Goal: Complete application form: Complete application form

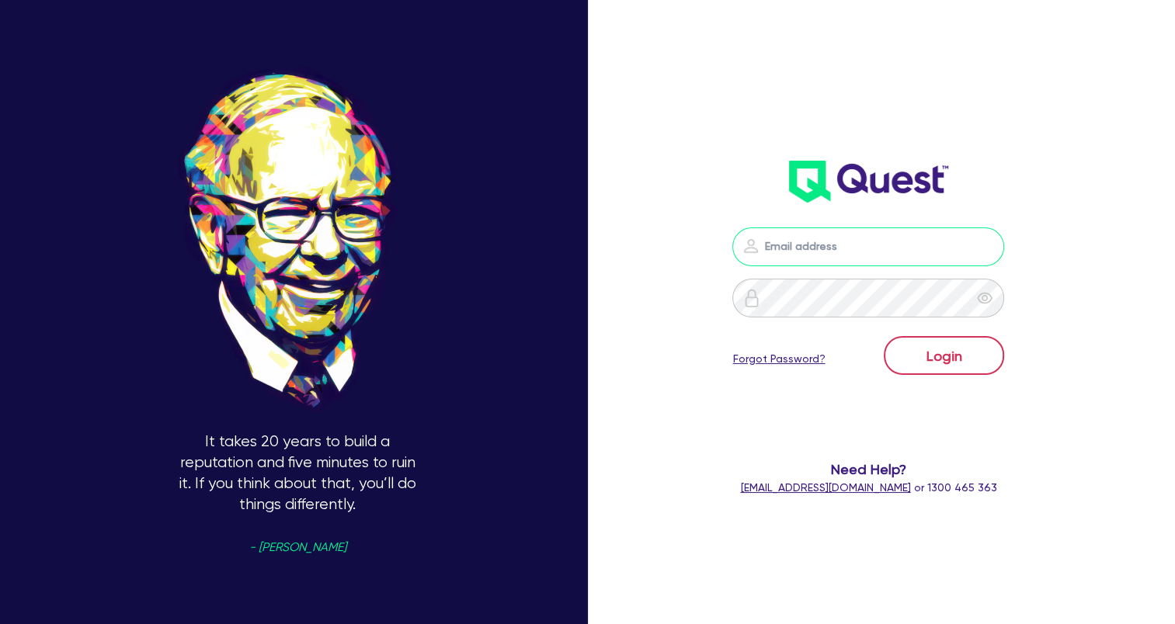
type input "[EMAIL_ADDRESS][DOMAIN_NAME]"
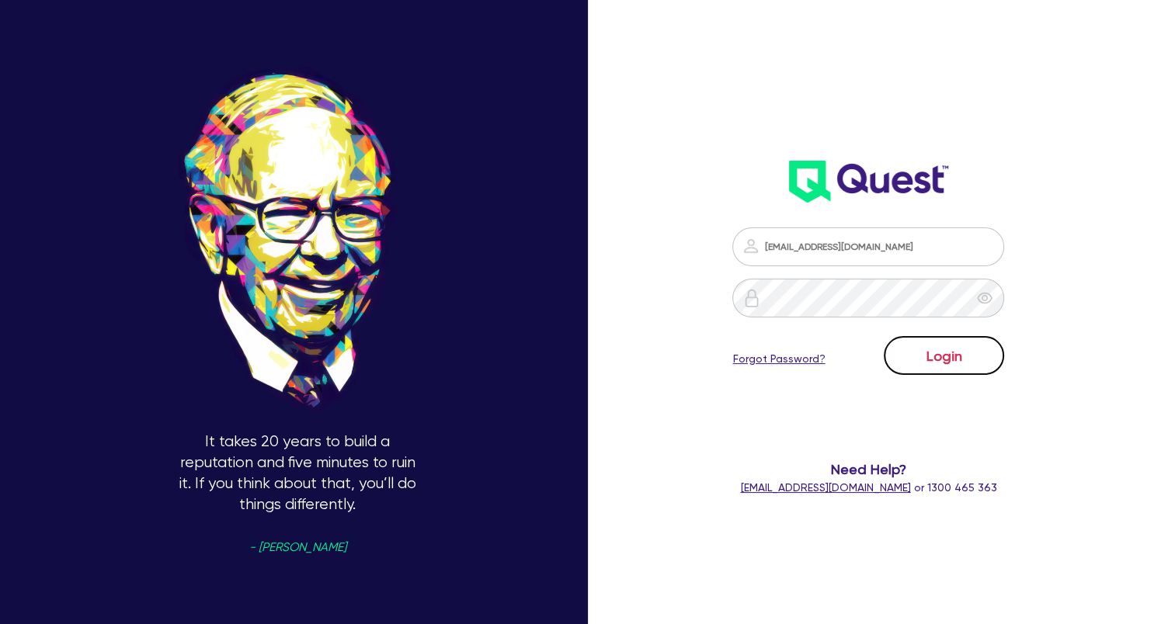
click at [948, 363] on button "Login" at bounding box center [944, 355] width 120 height 39
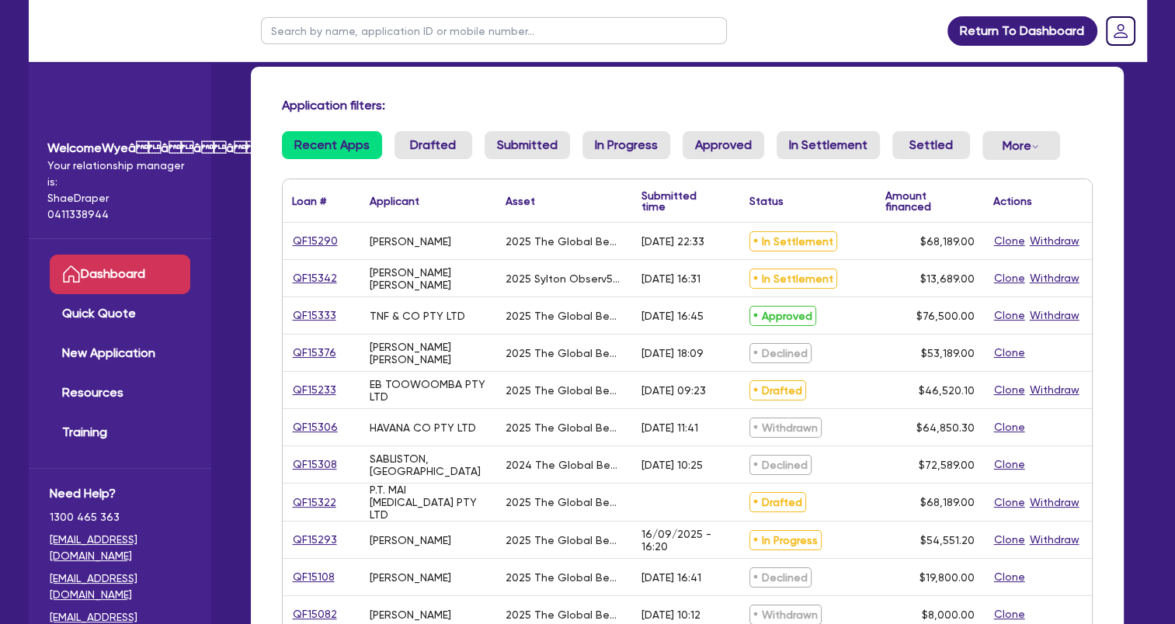
scroll to position [155, 0]
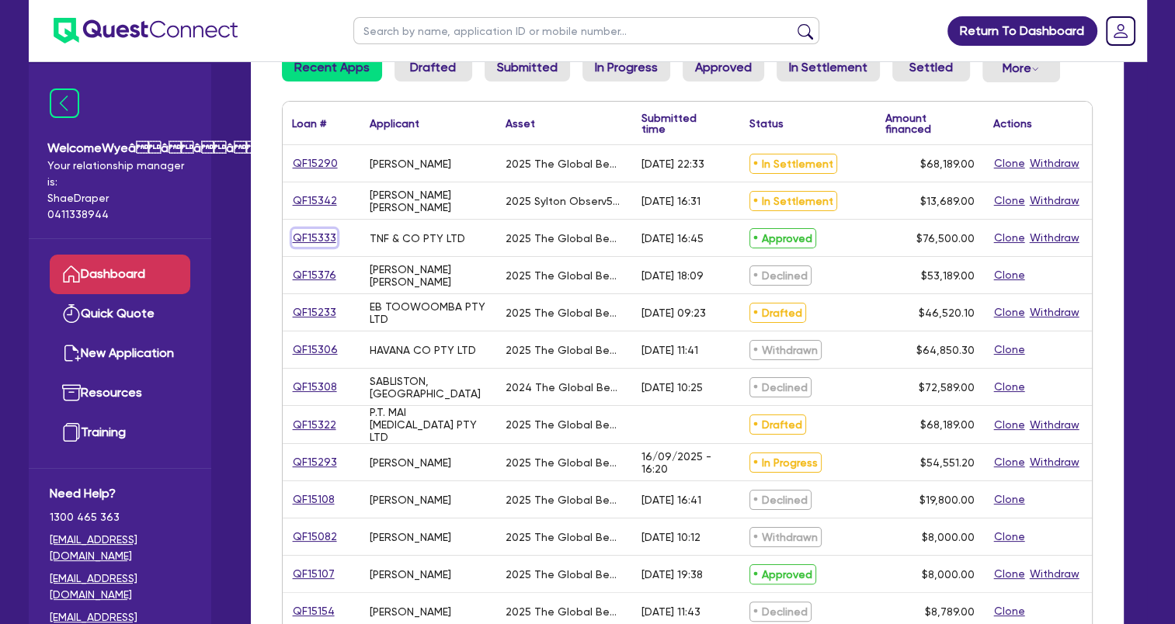
click at [323, 235] on link "QF15333" at bounding box center [314, 238] width 45 height 18
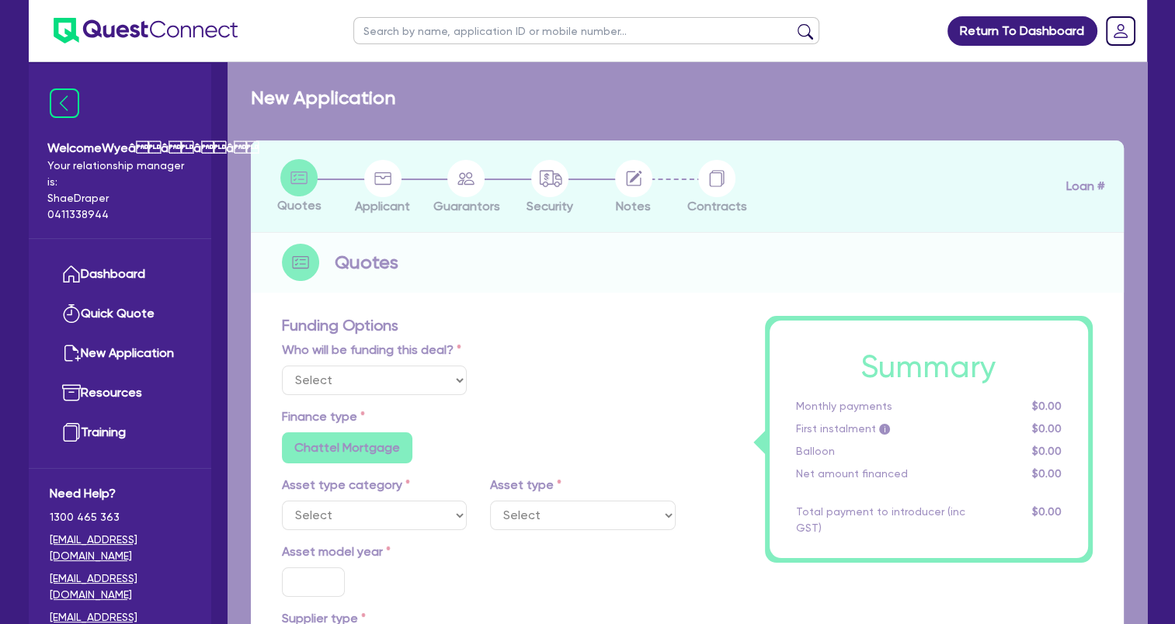
select select "Quest Finance - Own Book"
select select "TERTIARY_ASSETS"
type input "2025"
type input "76,500"
type input "4"
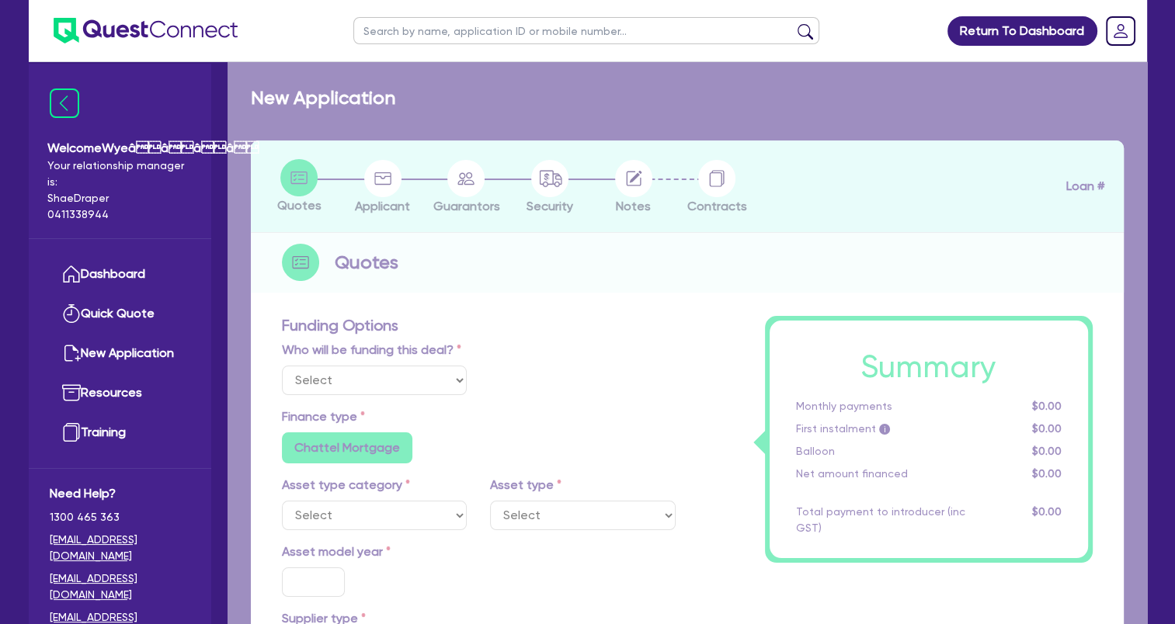
type input "3,060"
type input "17.95"
select select "BEAUTY_EQUIPMENT"
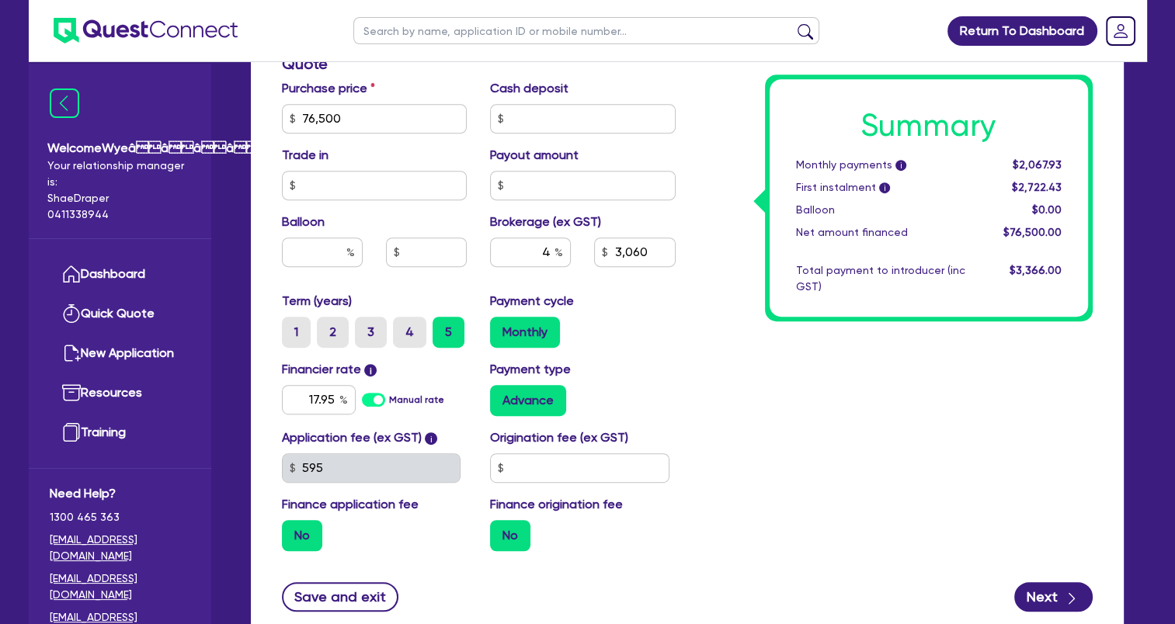
scroll to position [776, 0]
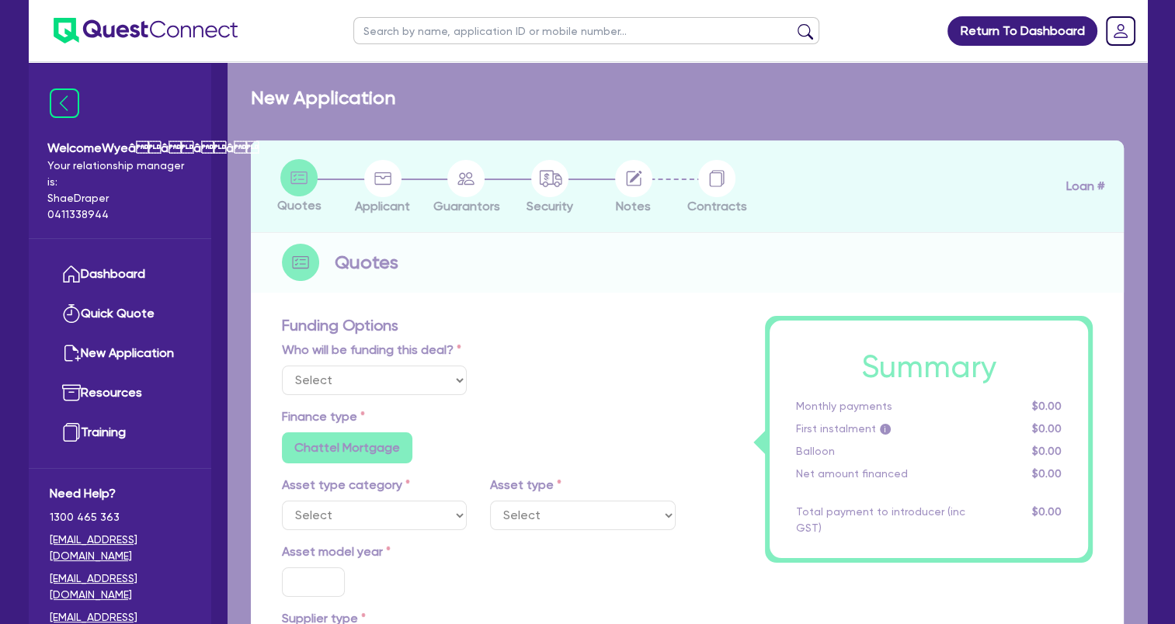
select select "Quest Finance - Own Book"
select select "TERTIARY_ASSETS"
type input "2025"
type input "76,500"
type input "4"
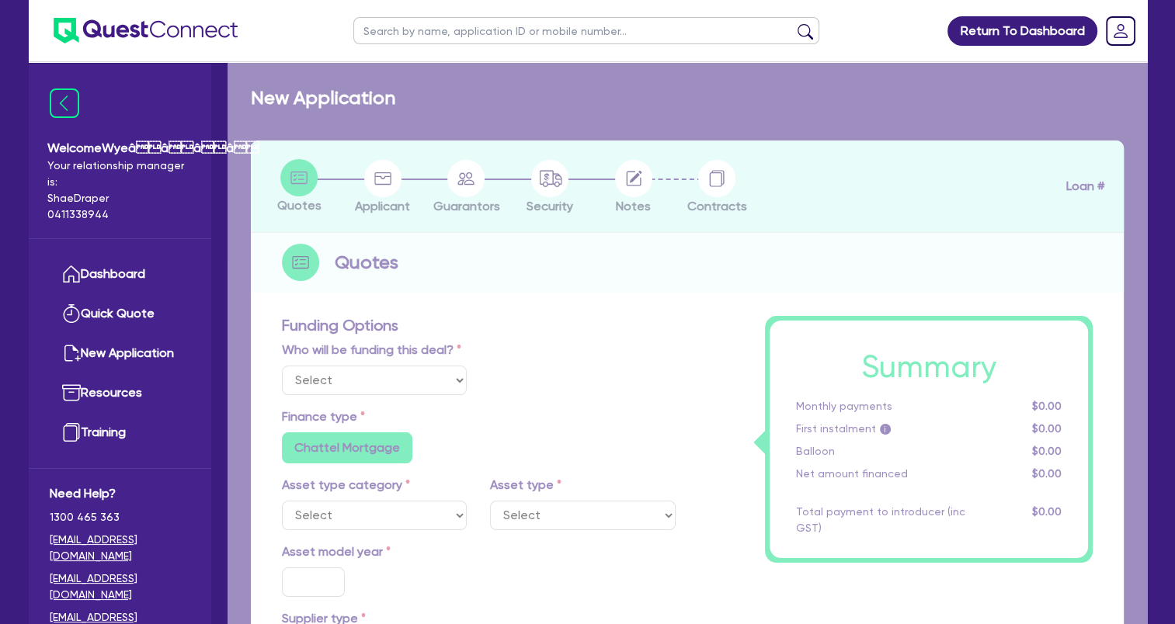
type input "3,060"
type input "17.95"
select select "BEAUTY_EQUIPMENT"
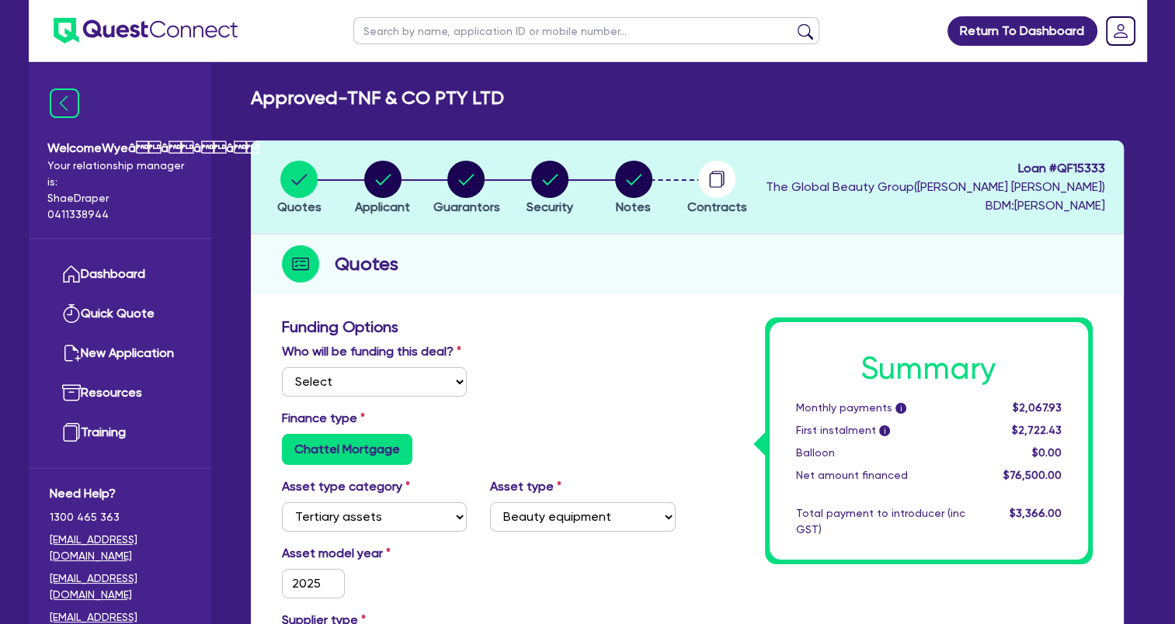
click at [608, 403] on div "Who will be funding this deal? Select I will fund 100% I will co-fund with Ques…" at bounding box center [478, 375] width 417 height 67
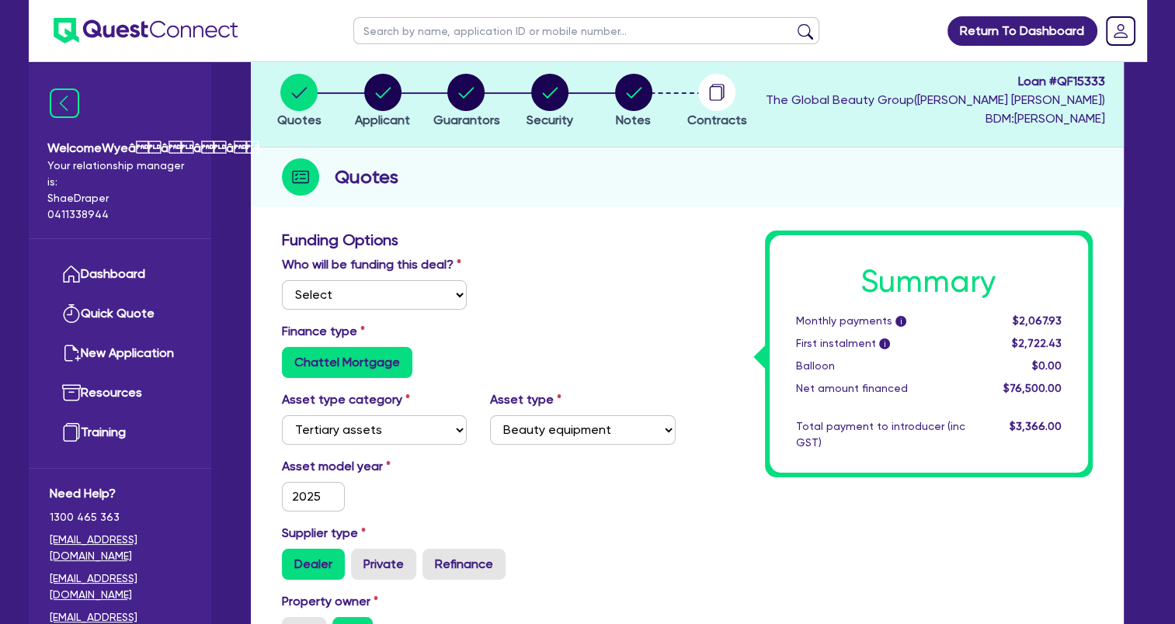
scroll to position [78, 0]
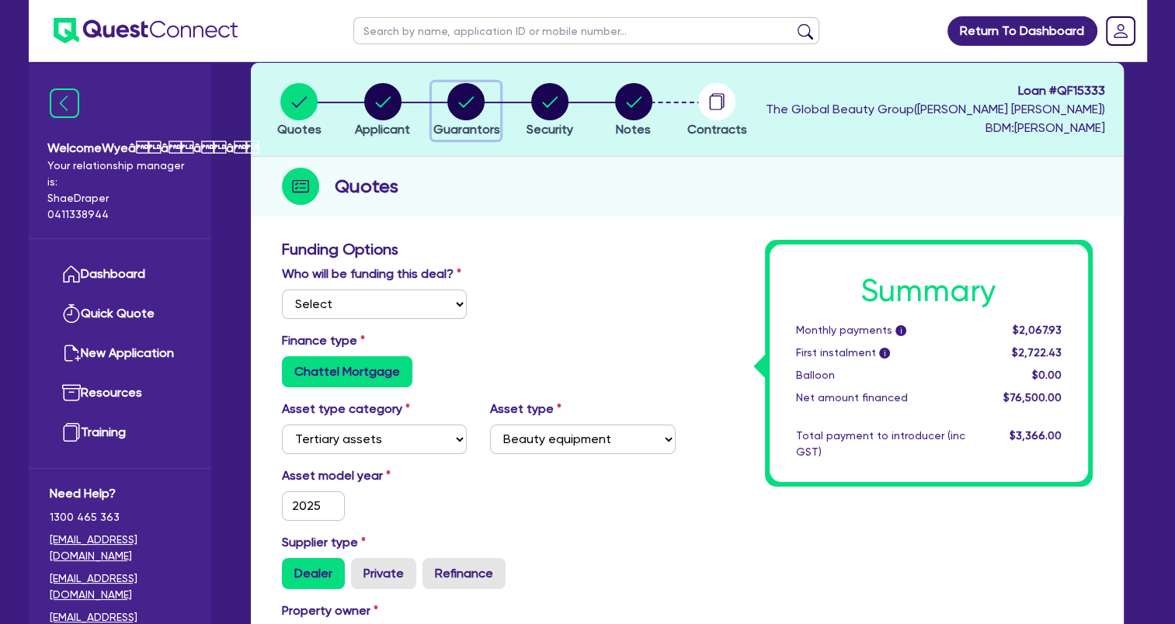
click at [474, 112] on circle "button" at bounding box center [465, 101] width 37 height 37
select select "MRS"
select select "QLD"
select select "MARRIED"
select select "QLD"
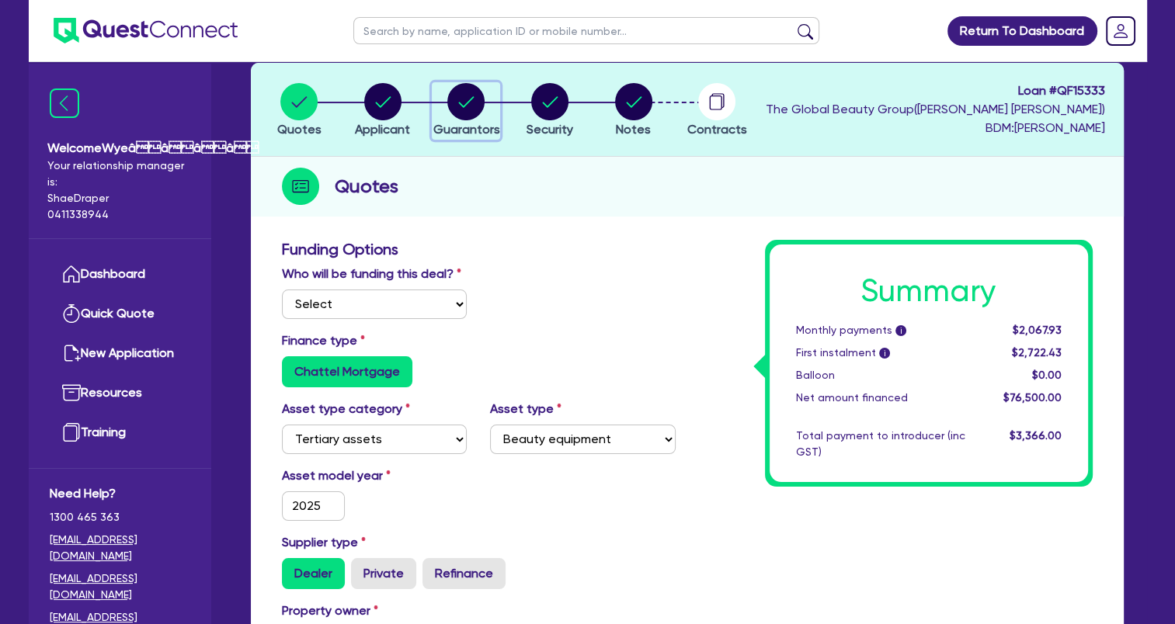
select select "CASH"
select select "HOUSEHOLD_PERSONAL"
select select "VEHICLE"
select select "PROPERTY"
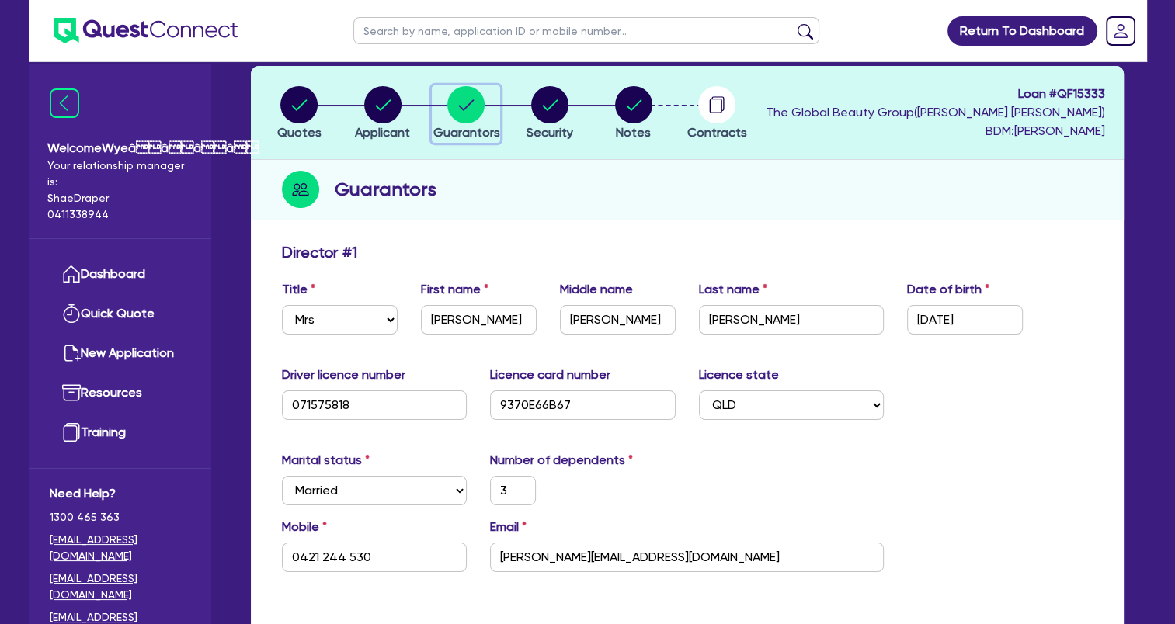
scroll to position [78, 0]
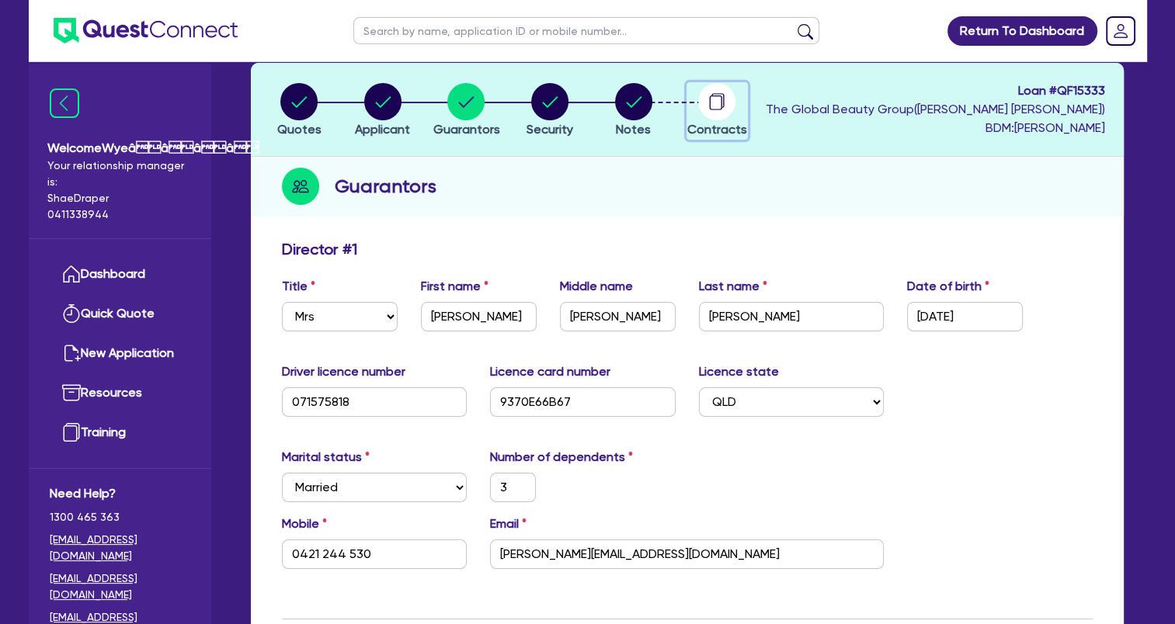
click at [719, 112] on circle "button" at bounding box center [716, 101] width 37 height 37
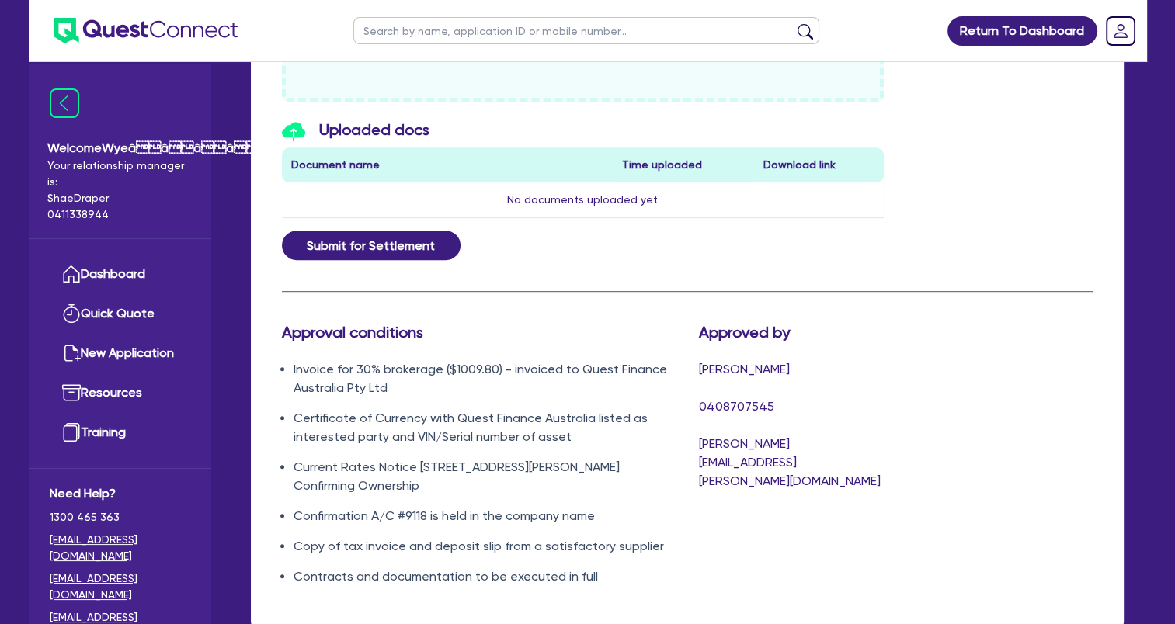
scroll to position [865, 0]
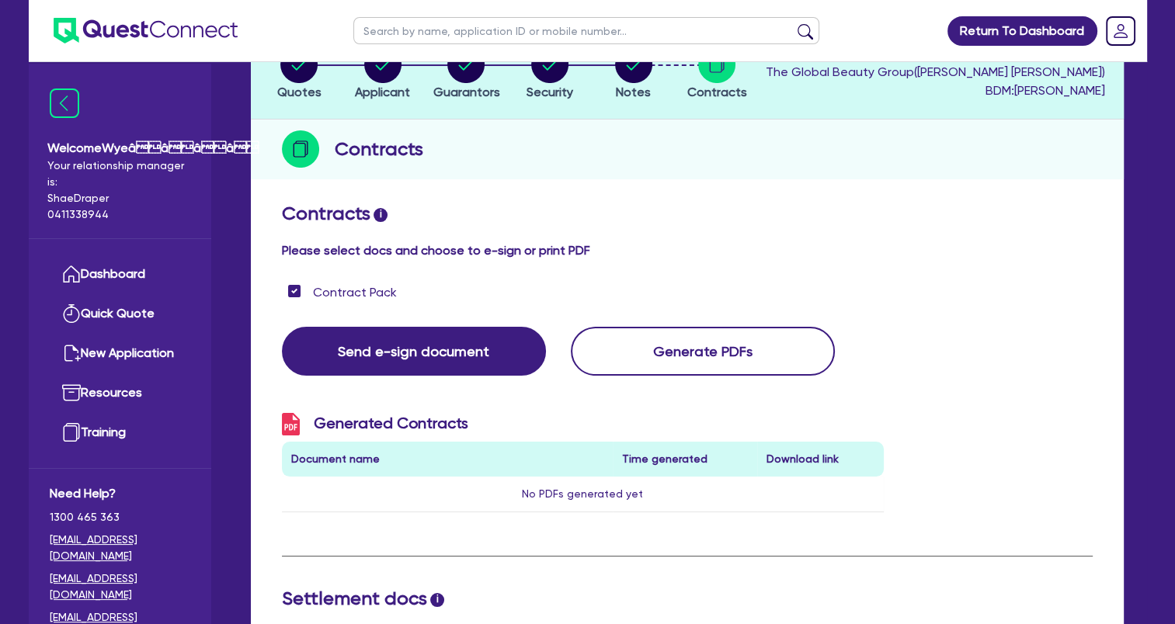
scroll to position [11, 0]
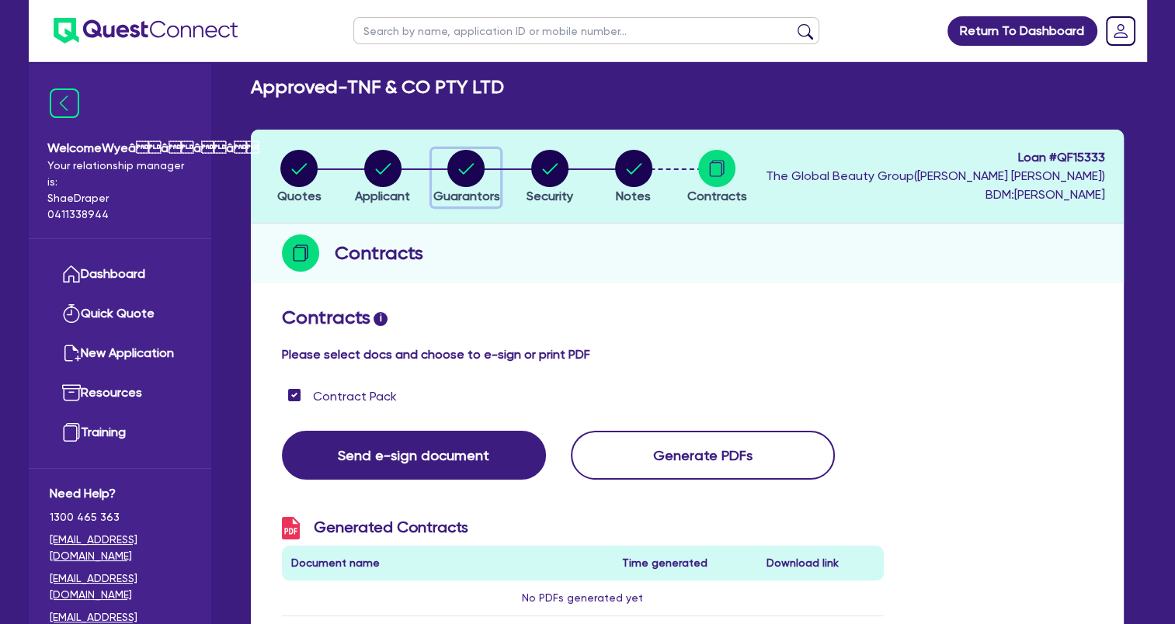
click at [469, 175] on circle "button" at bounding box center [465, 168] width 37 height 37
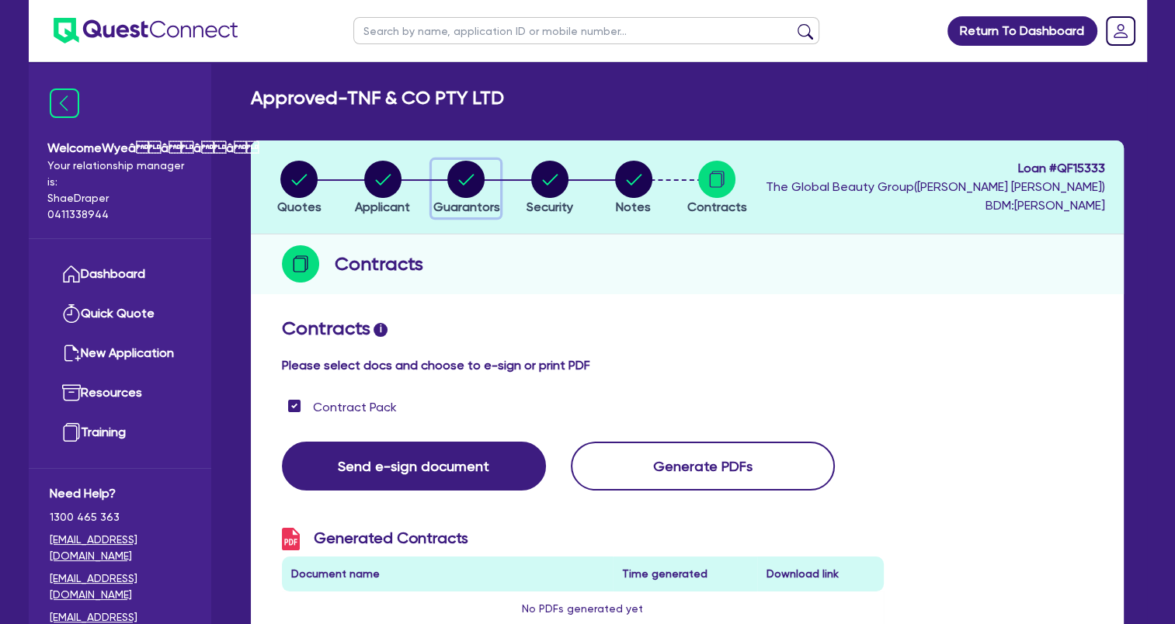
select select "MRS"
select select "QLD"
select select "MARRIED"
select select "QLD"
select select "CASH"
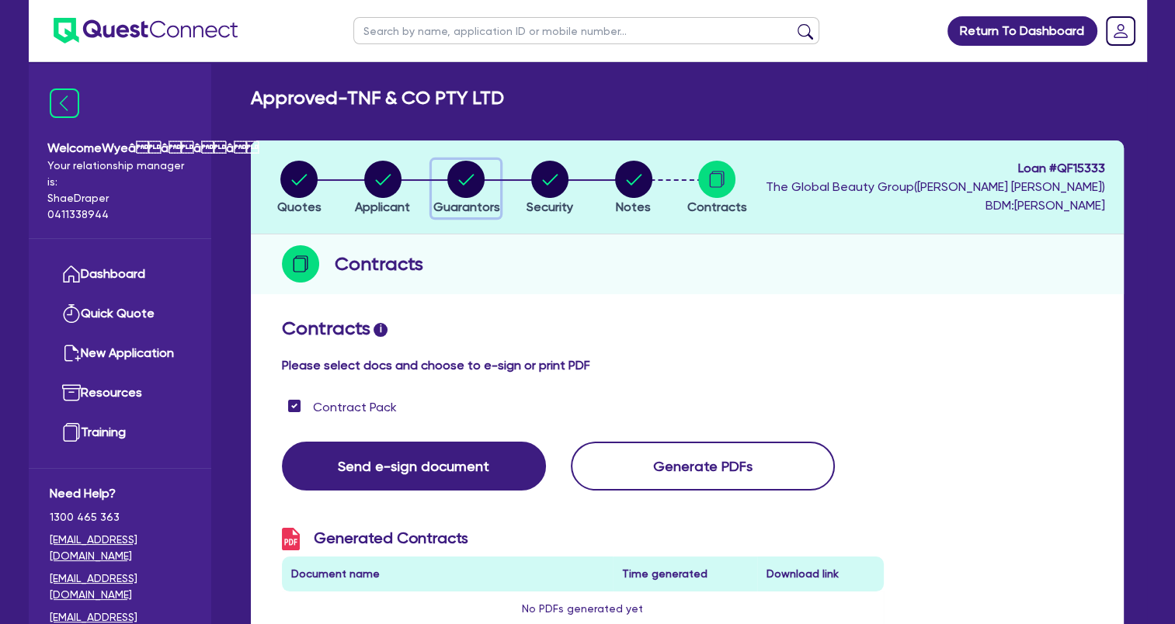
select select "HOUSEHOLD_PERSONAL"
select select "VEHICLE"
select select "PROPERTY"
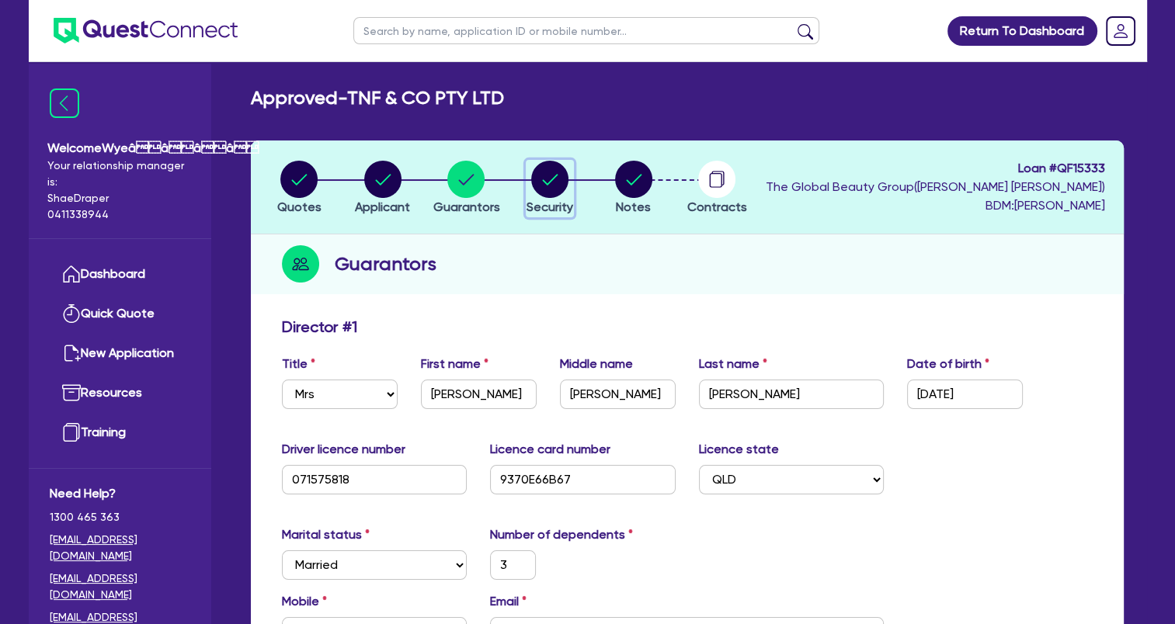
click at [551, 186] on circle "button" at bounding box center [549, 179] width 37 height 37
select select "TERTIARY_ASSETS"
select select "BEAUTY_EQUIPMENT"
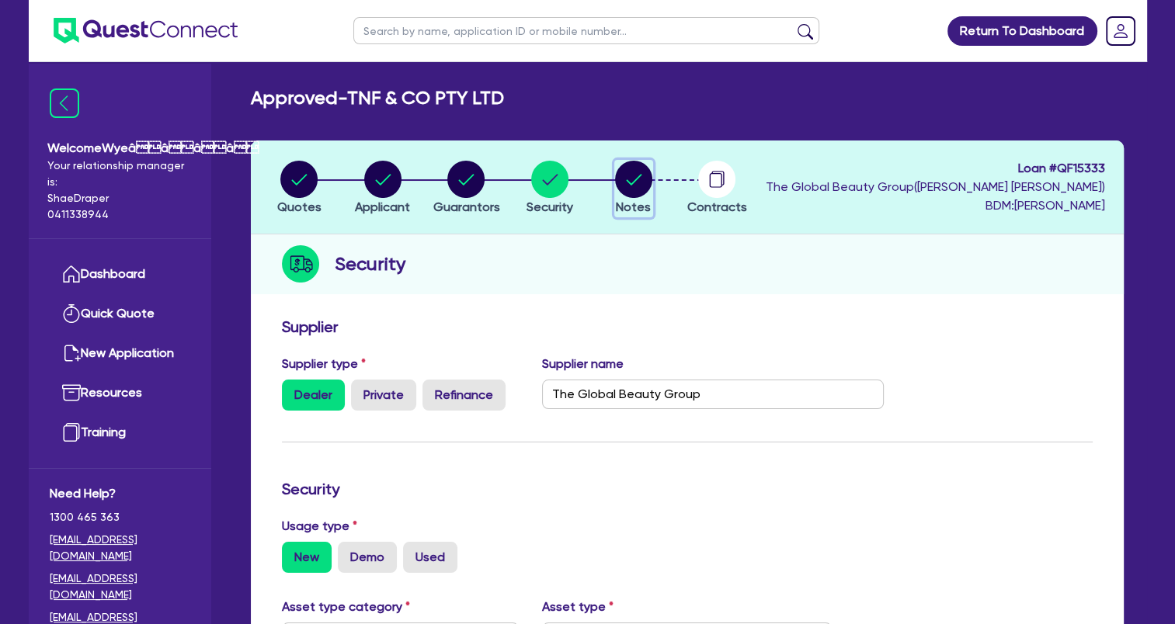
click at [620, 182] on circle "button" at bounding box center [633, 179] width 37 height 37
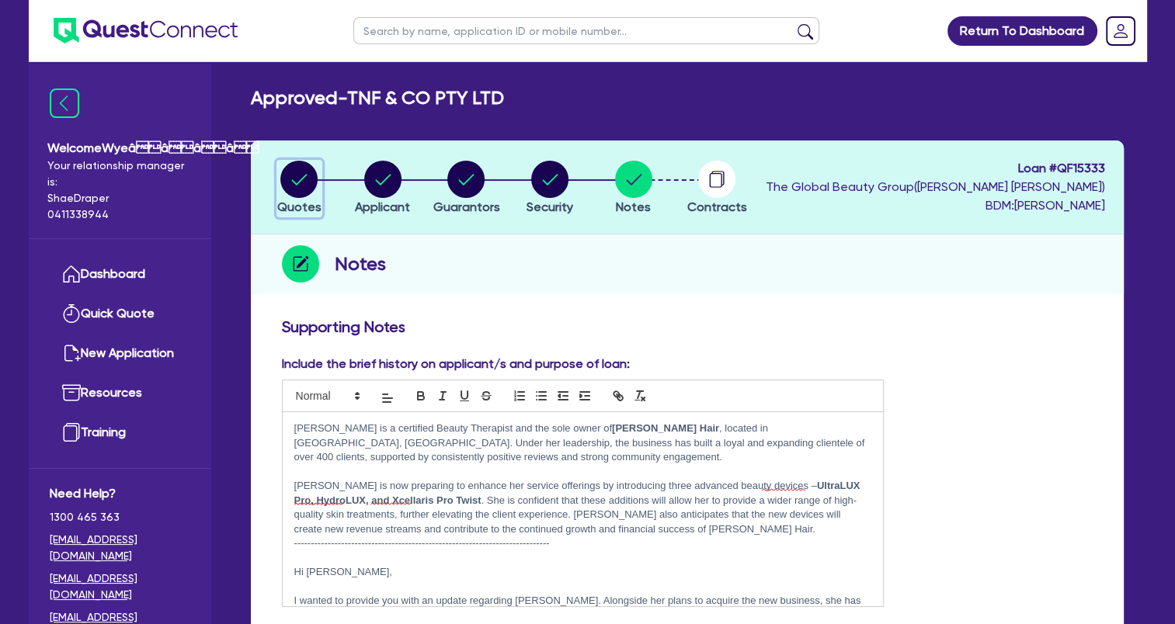
click at [299, 180] on icon "button" at bounding box center [300, 179] width 16 height 11
select select "Quest Finance - Own Book"
select select "TERTIARY_ASSETS"
select select "BEAUTY_EQUIPMENT"
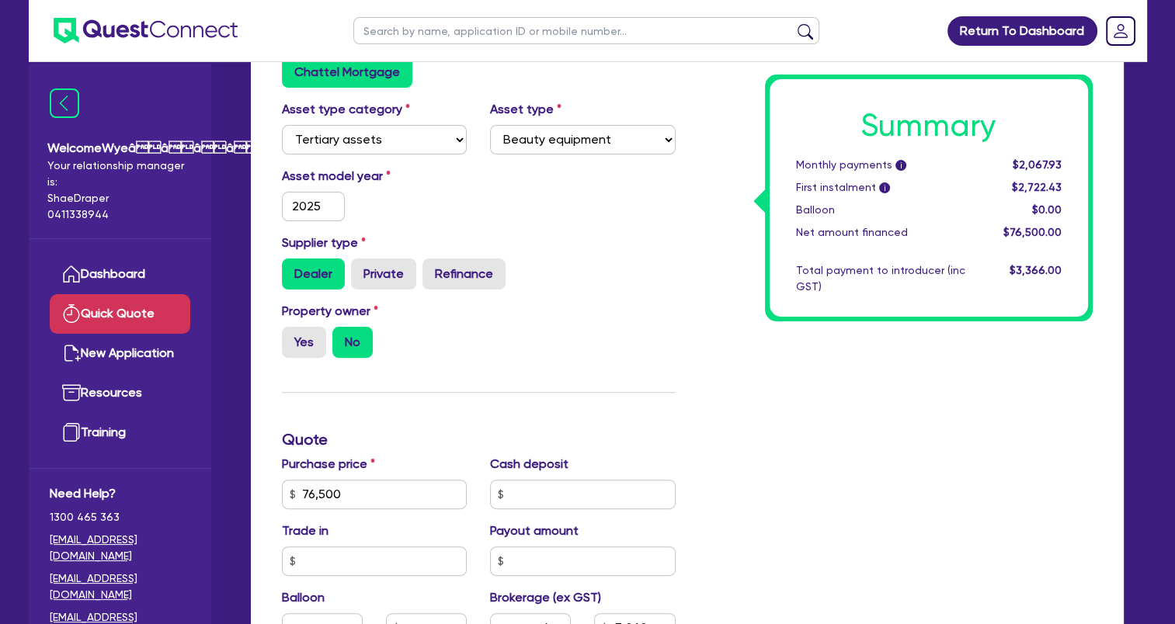
scroll to position [322, 0]
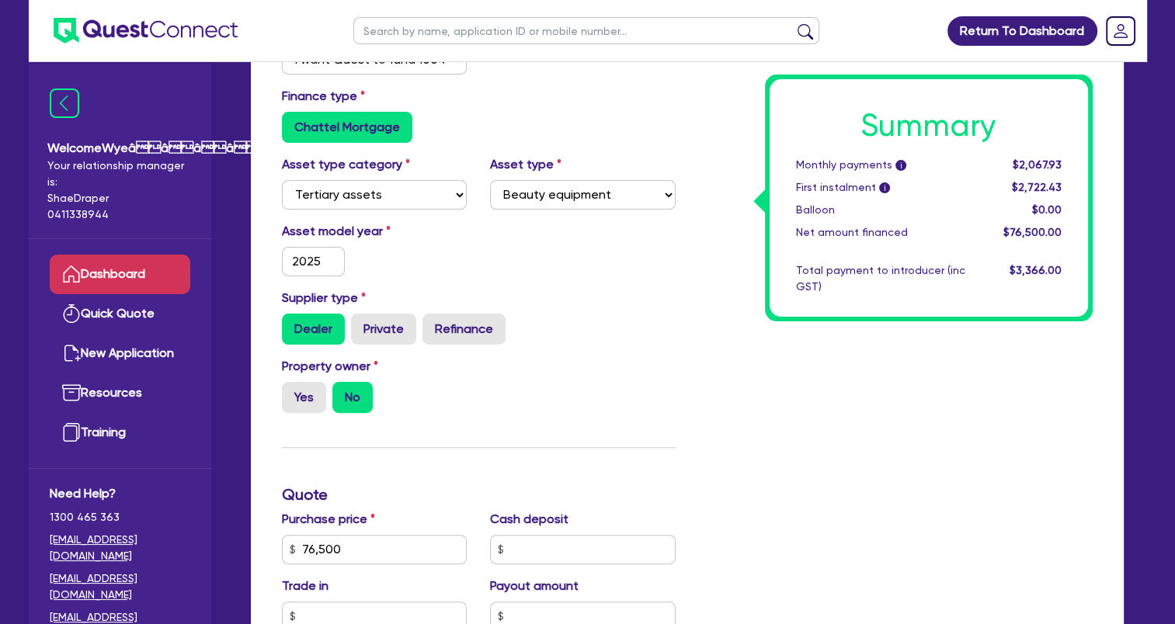
click at [123, 276] on link "Dashboard" at bounding box center [120, 275] width 141 height 40
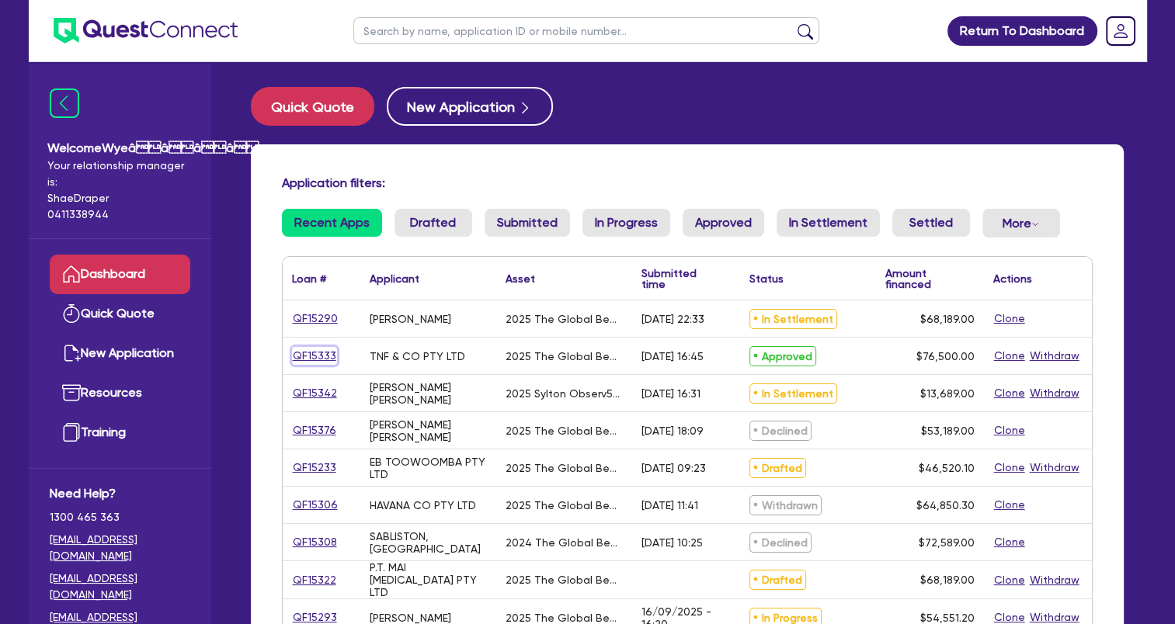
click at [333, 359] on link "QF15333" at bounding box center [314, 356] width 45 height 18
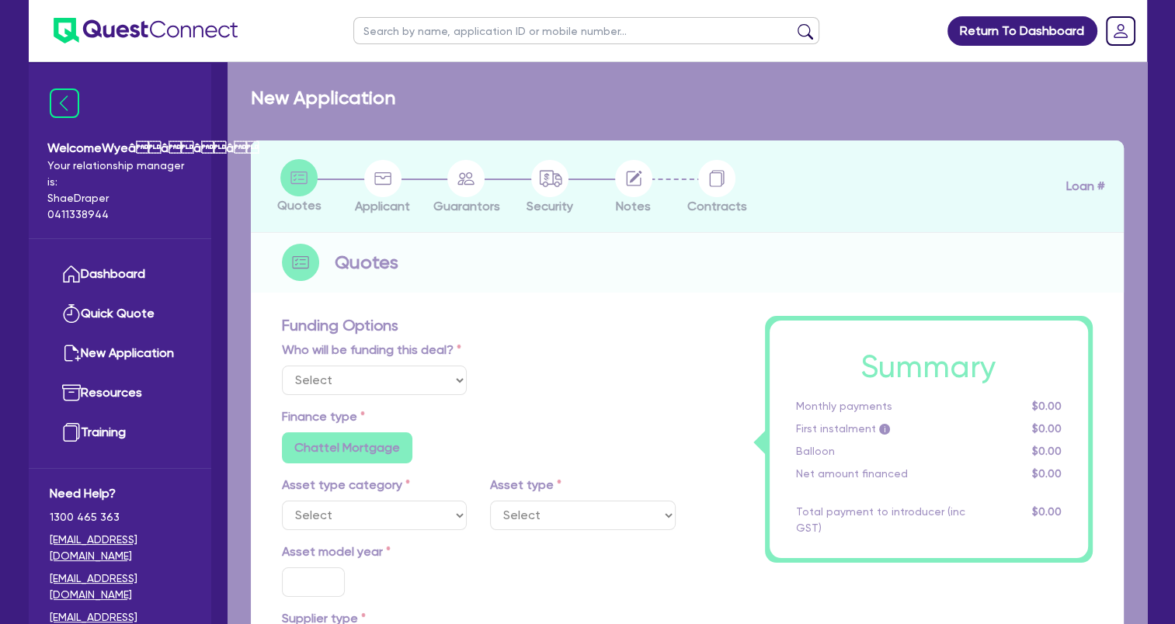
select select "Quest Finance - Own Book"
select select "TERTIARY_ASSETS"
type input "2025"
radio input "true"
type input "76,500"
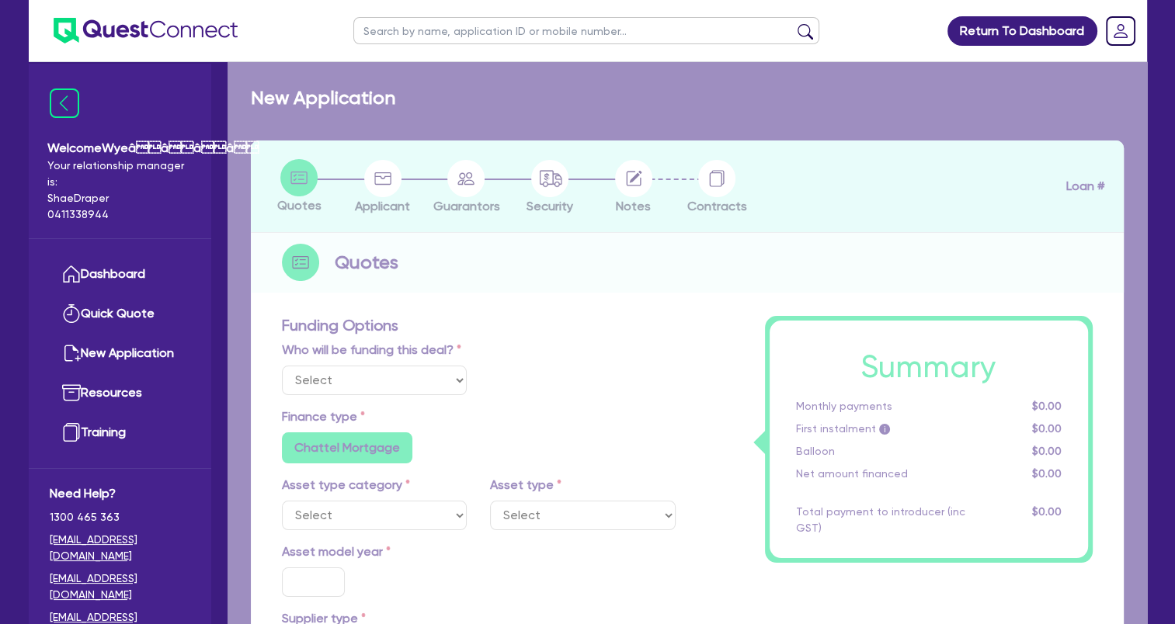
type input "4"
type input "3,060"
type input "17.95"
select select "BEAUTY_EQUIPMENT"
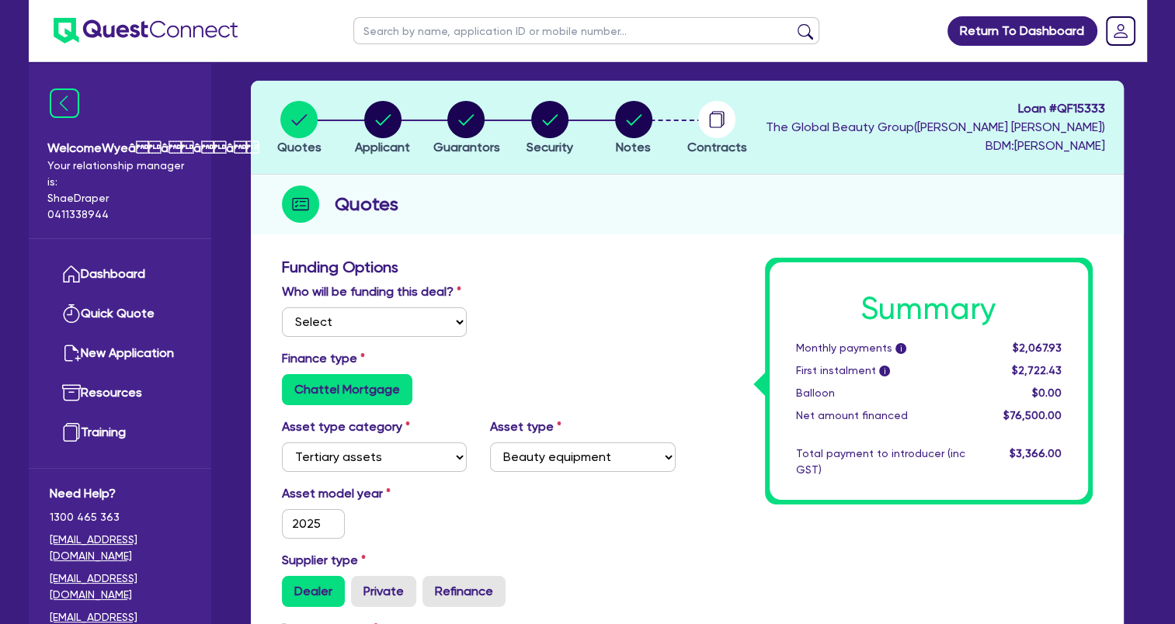
scroll to position [78, 0]
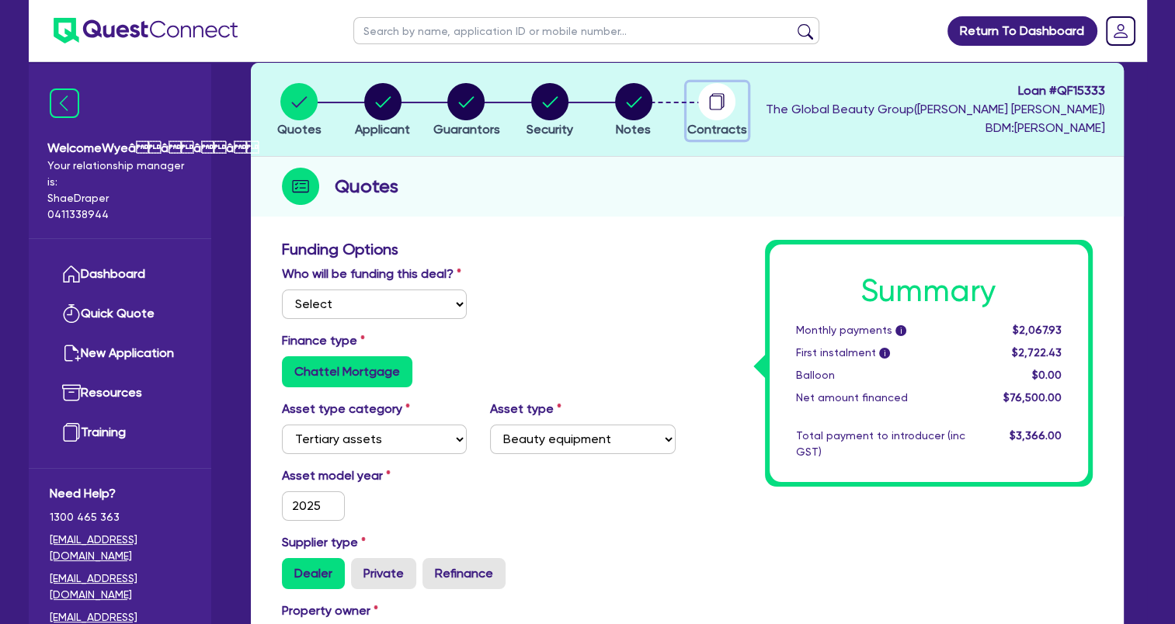
click at [720, 102] on circle "button" at bounding box center [716, 101] width 37 height 37
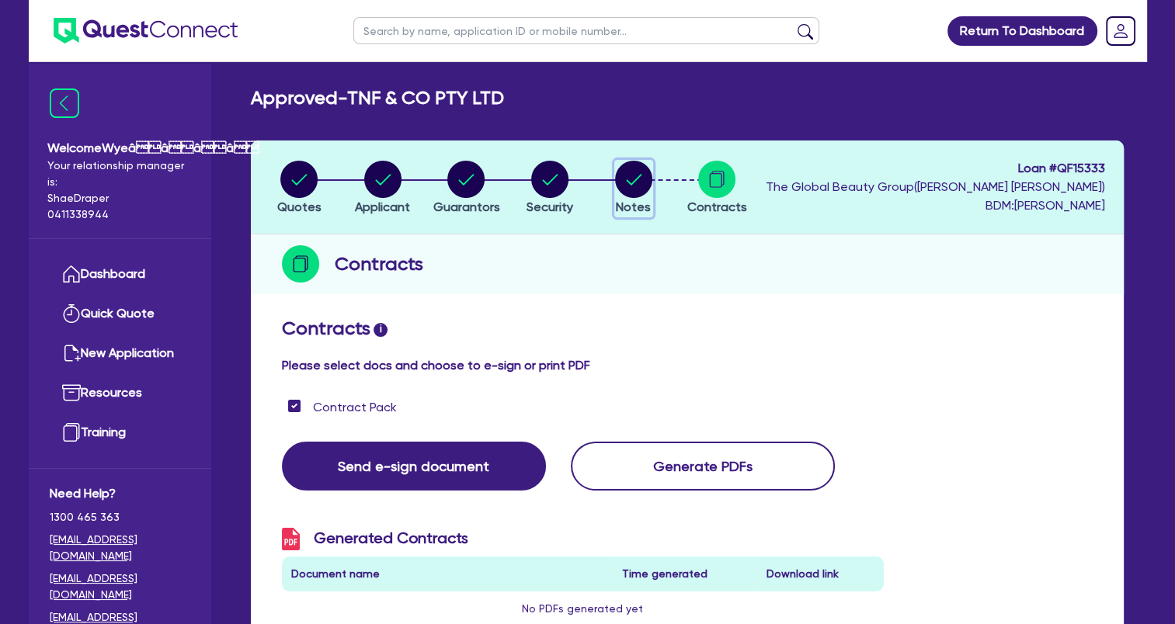
click at [641, 183] on circle "button" at bounding box center [633, 179] width 37 height 37
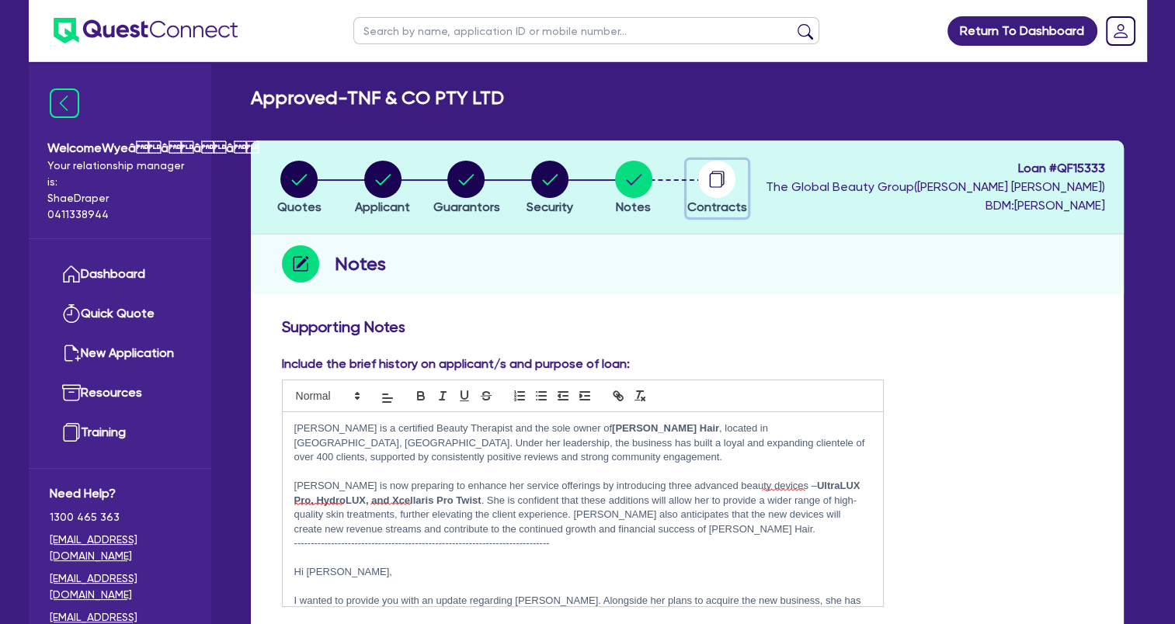
click at [716, 172] on circle "button" at bounding box center [716, 179] width 37 height 37
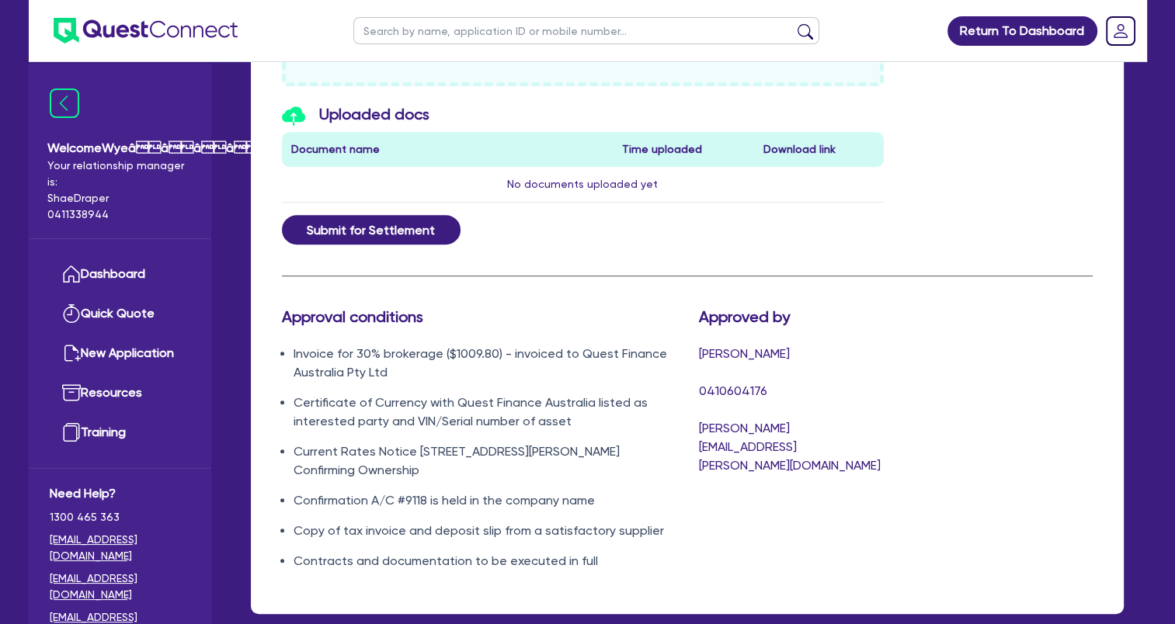
scroll to position [889, 0]
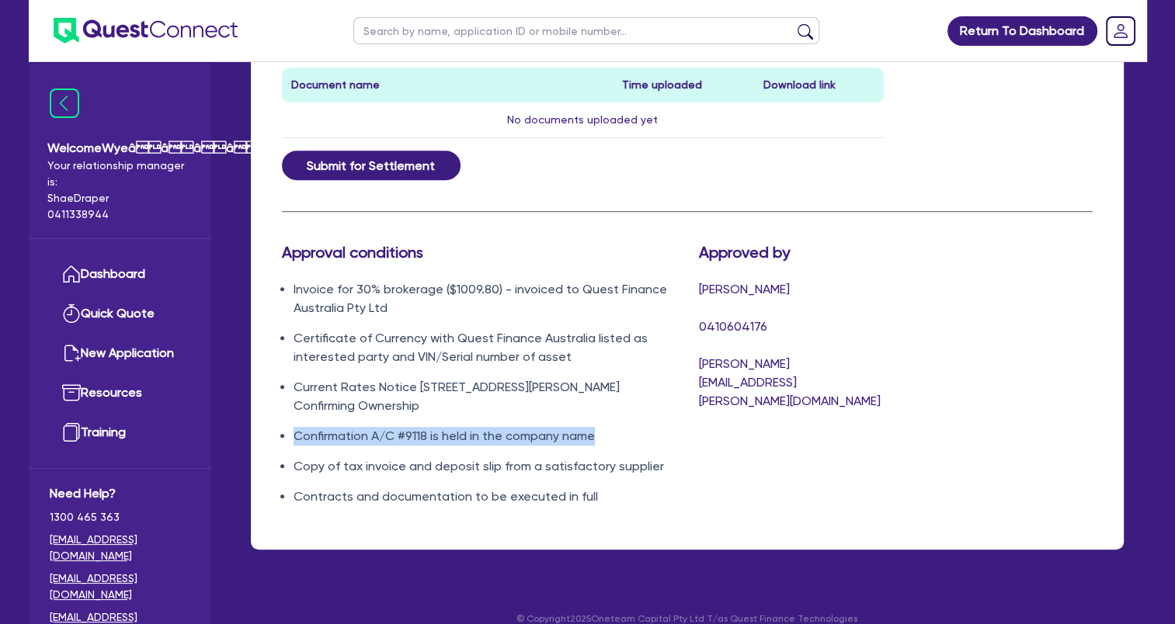
drag, startPoint x: 297, startPoint y: 416, endPoint x: 602, endPoint y: 416, distance: 305.9
click at [602, 427] on li "Confirmation A/C #9118 is held in the company name" at bounding box center [484, 436] width 382 height 19
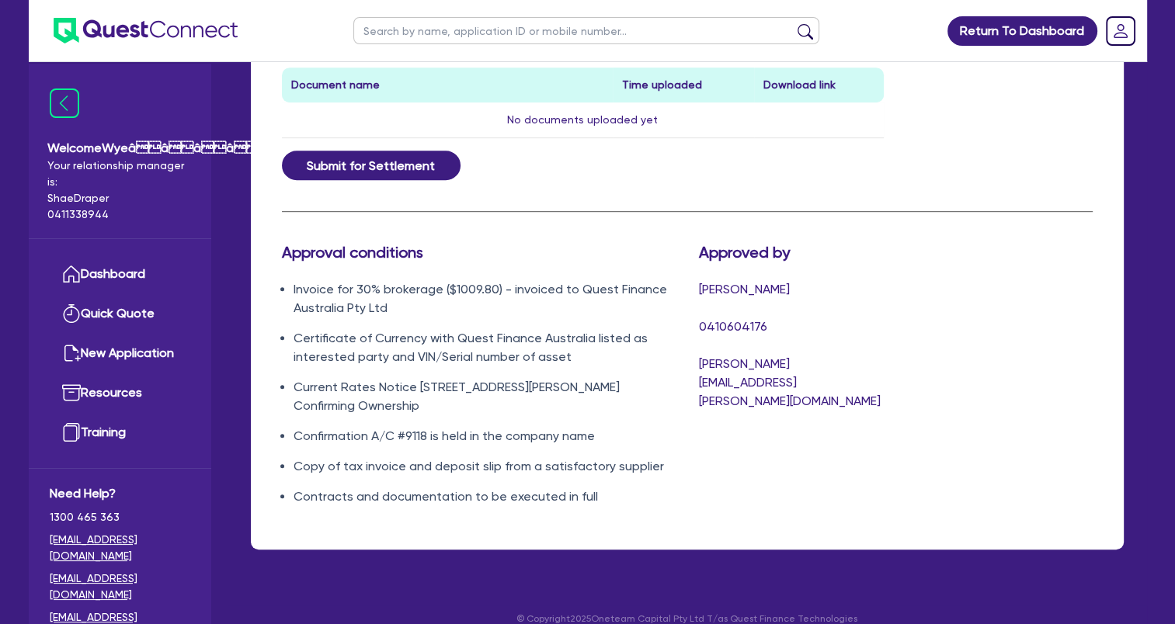
drag, startPoint x: 608, startPoint y: 203, endPoint x: 637, endPoint y: 189, distance: 32.3
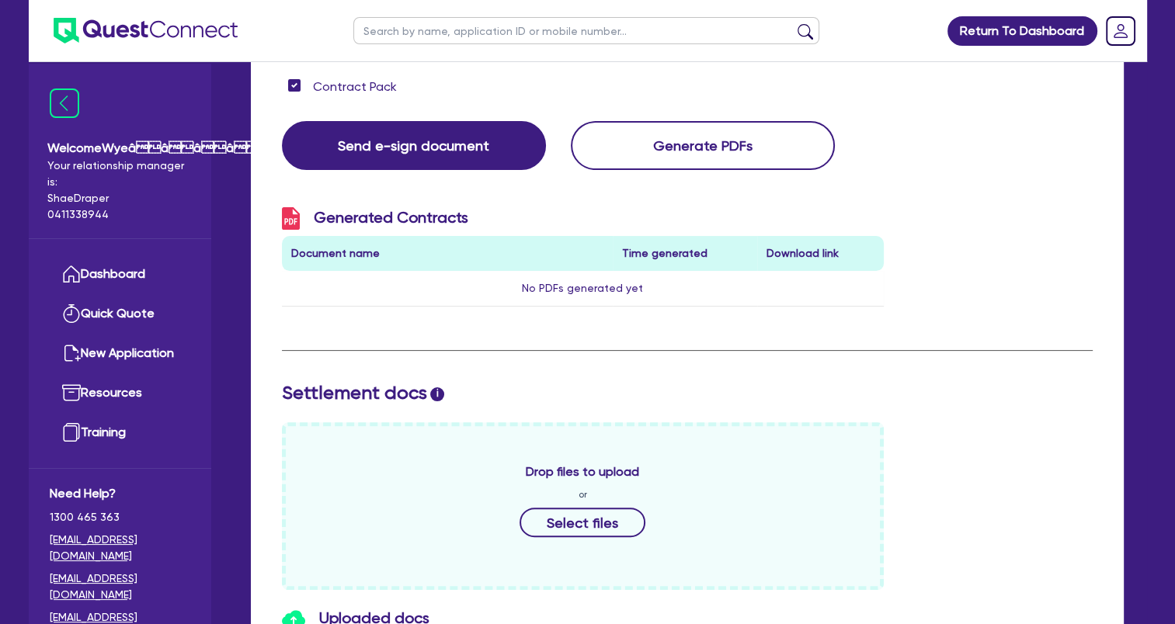
scroll to position [35, 0]
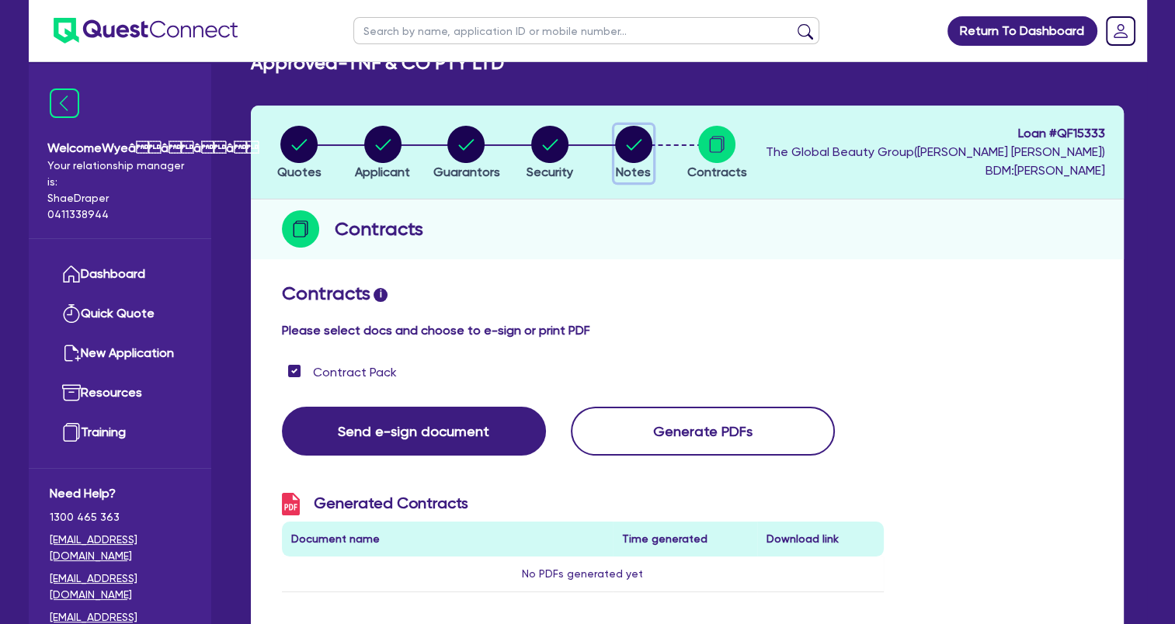
click at [639, 149] on circle "button" at bounding box center [633, 144] width 37 height 37
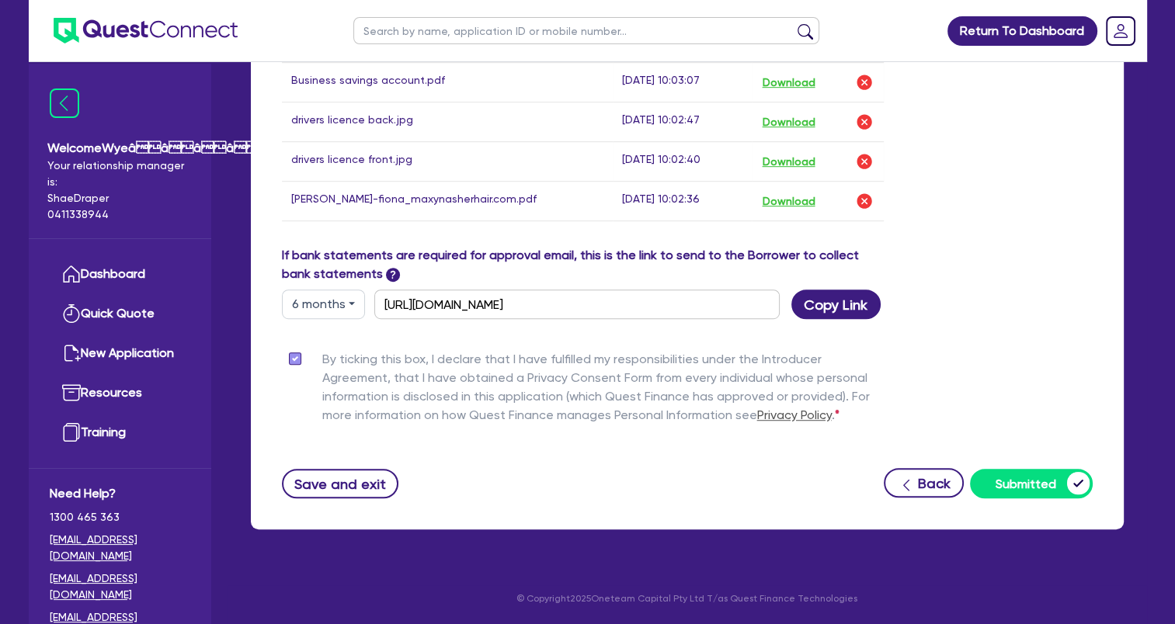
scroll to position [702, 0]
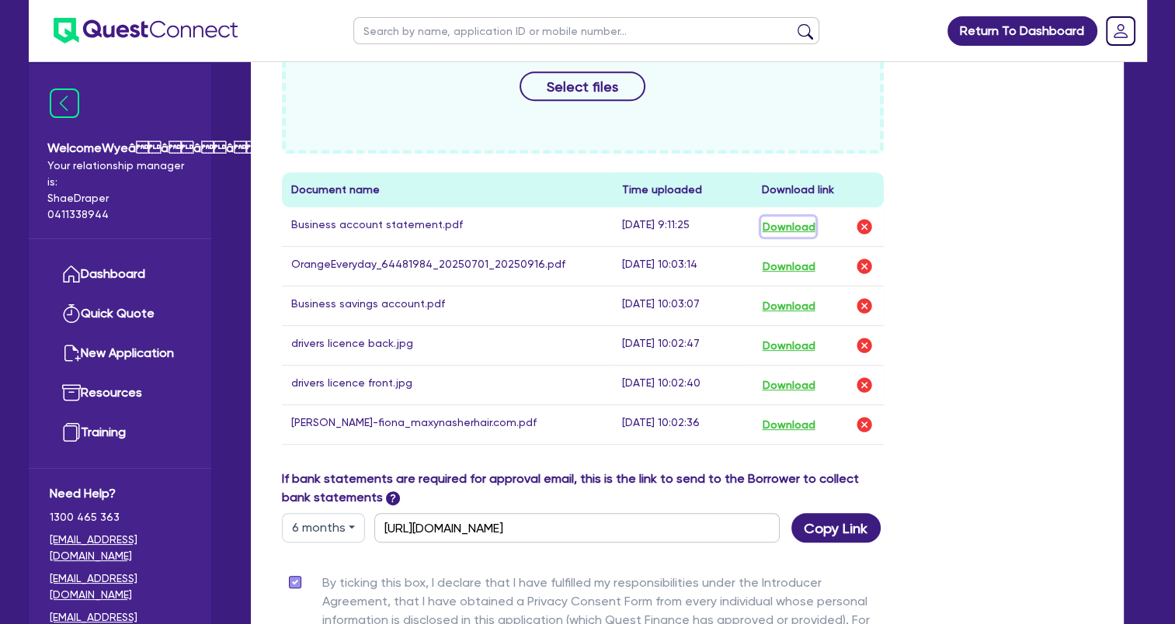
click at [806, 224] on button "Download" at bounding box center [788, 227] width 54 height 20
click at [789, 307] on button "Download" at bounding box center [788, 306] width 54 height 20
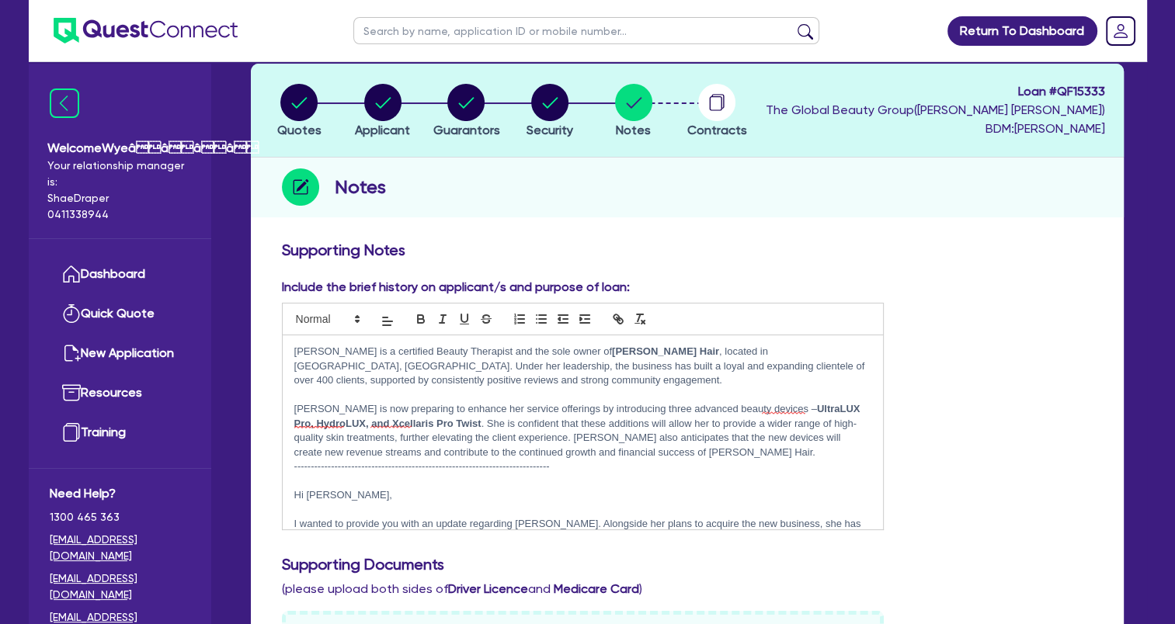
scroll to position [0, 0]
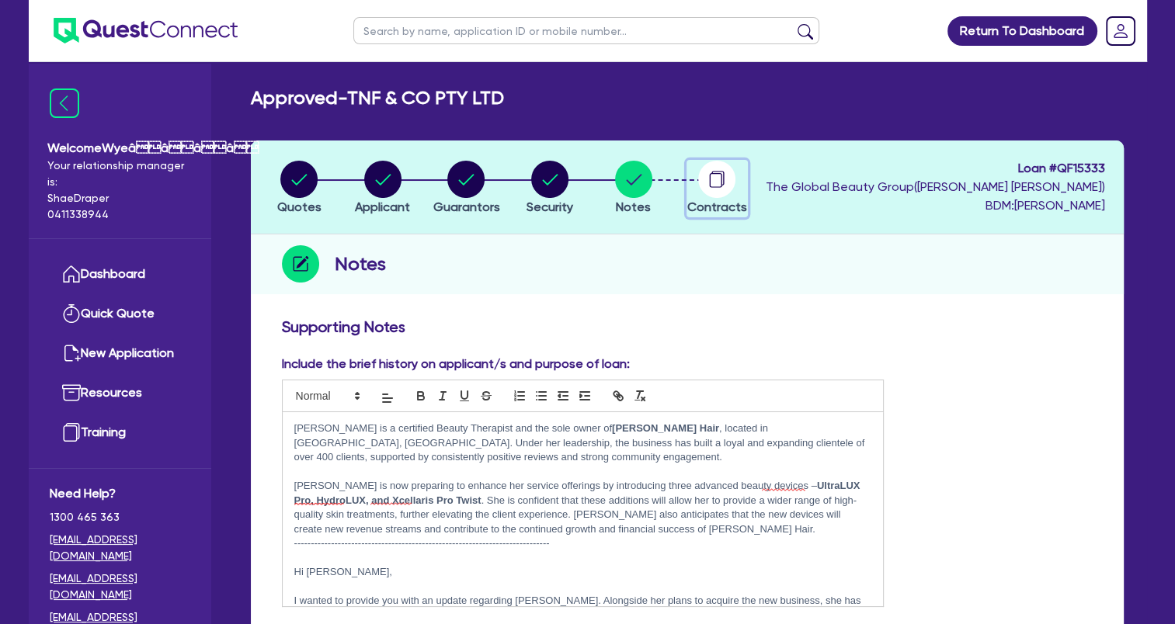
click at [707, 177] on circle "button" at bounding box center [716, 179] width 37 height 37
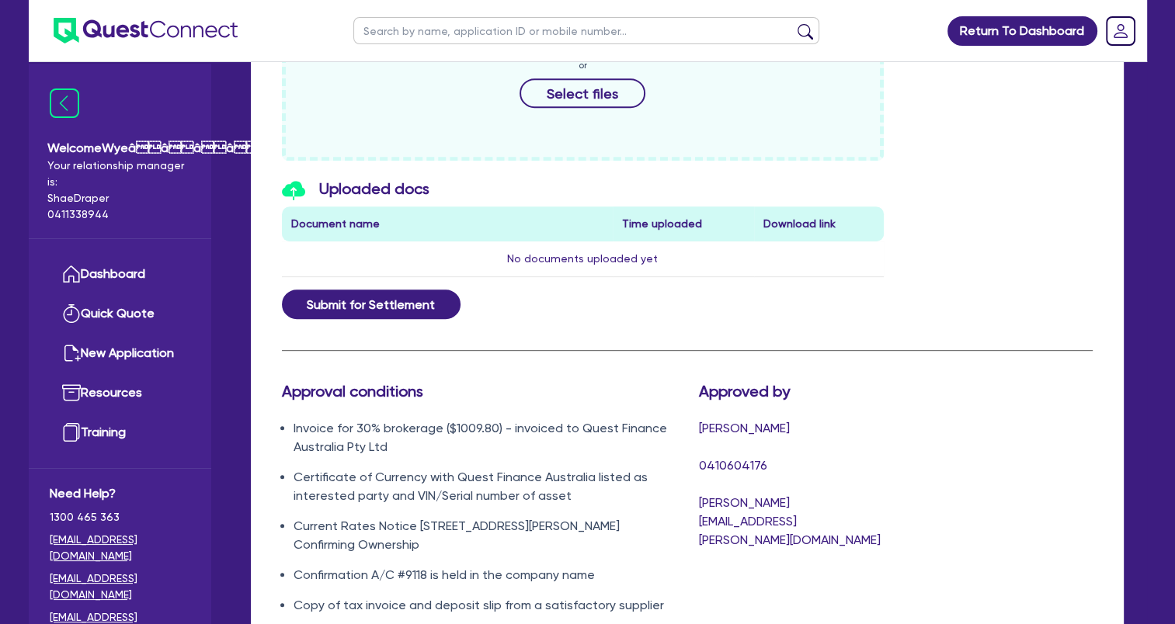
scroll to position [889, 0]
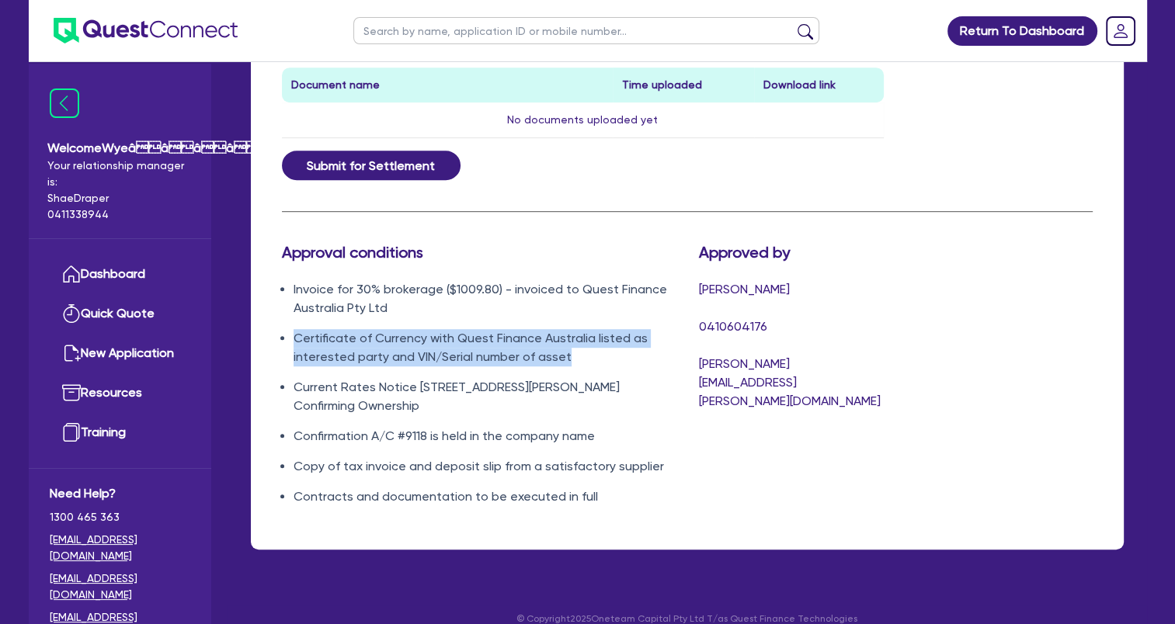
drag, startPoint x: 295, startPoint y: 336, endPoint x: 580, endPoint y: 352, distance: 285.4
click at [580, 352] on li "Certificate of Currency with Quest Finance Australia listed as interested party…" at bounding box center [484, 347] width 382 height 37
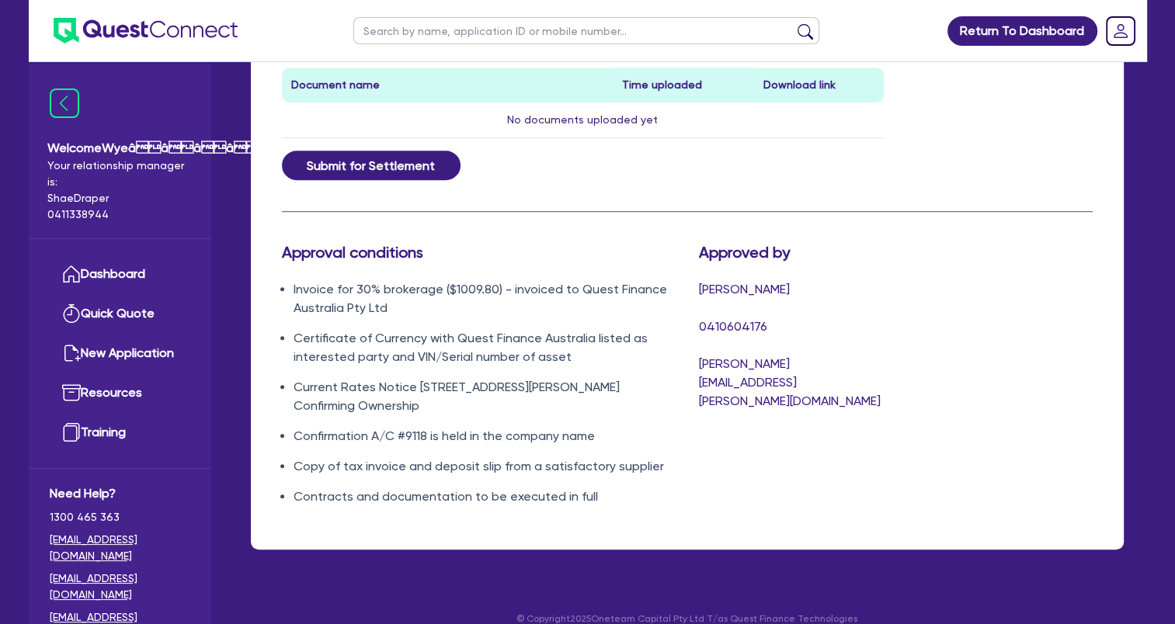
click at [401, 391] on li "Current Rates Notice 59 Wright Street Confirming Ownership" at bounding box center [484, 396] width 382 height 37
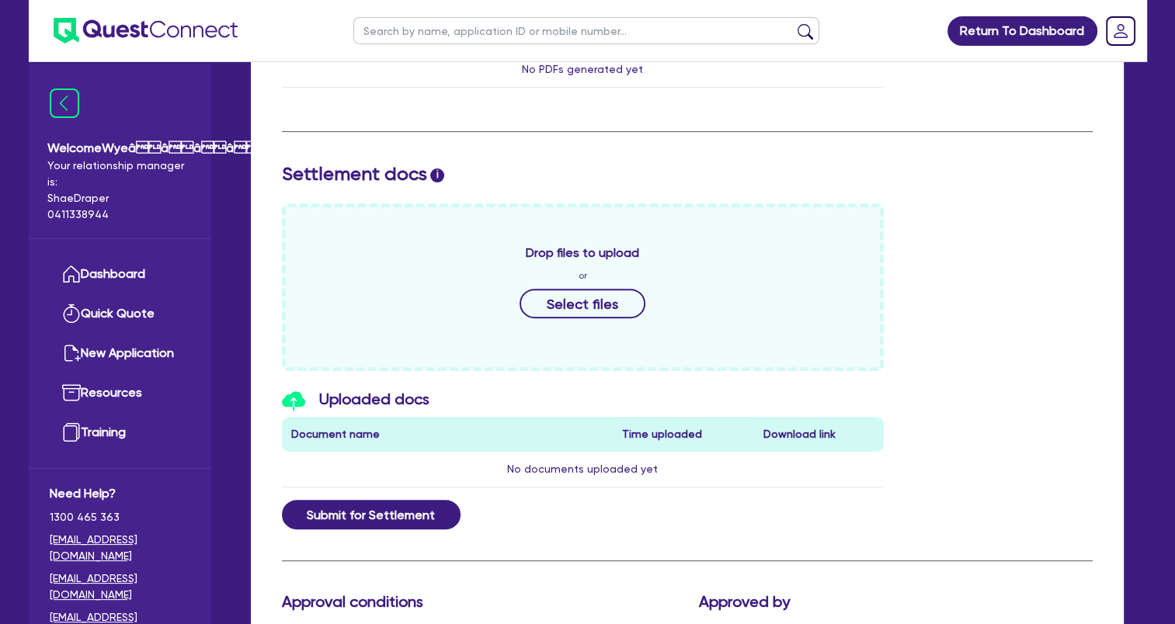
scroll to position [854, 0]
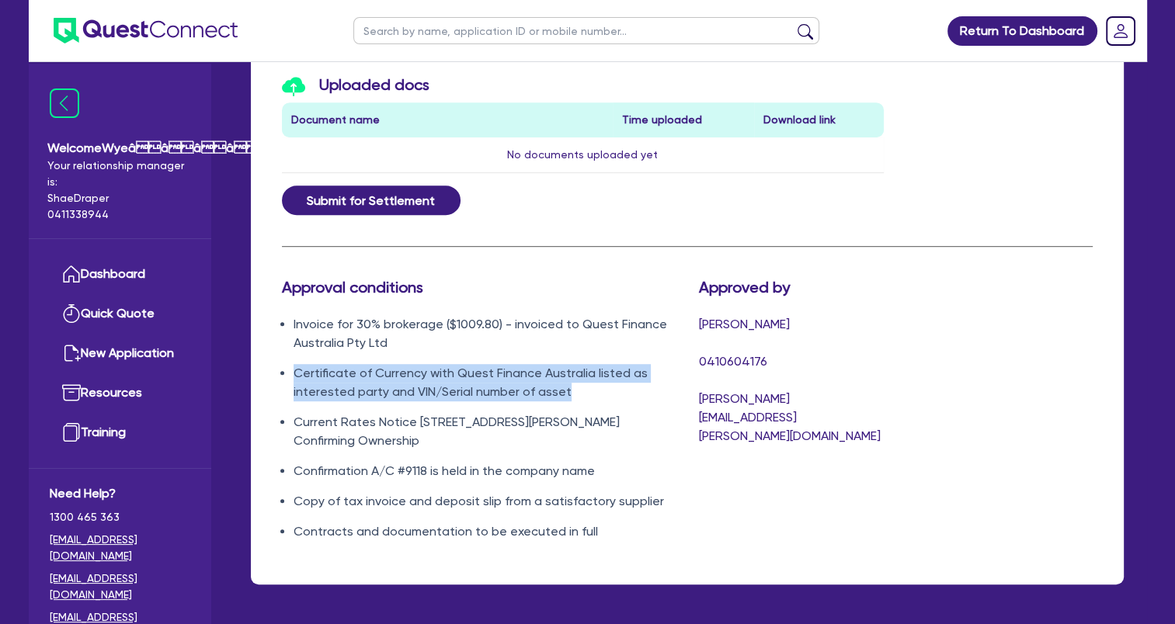
drag, startPoint x: 295, startPoint y: 373, endPoint x: 580, endPoint y: 394, distance: 285.7
click at [580, 394] on li "Certificate of Currency with Quest Finance Australia listed as interested party…" at bounding box center [484, 382] width 382 height 37
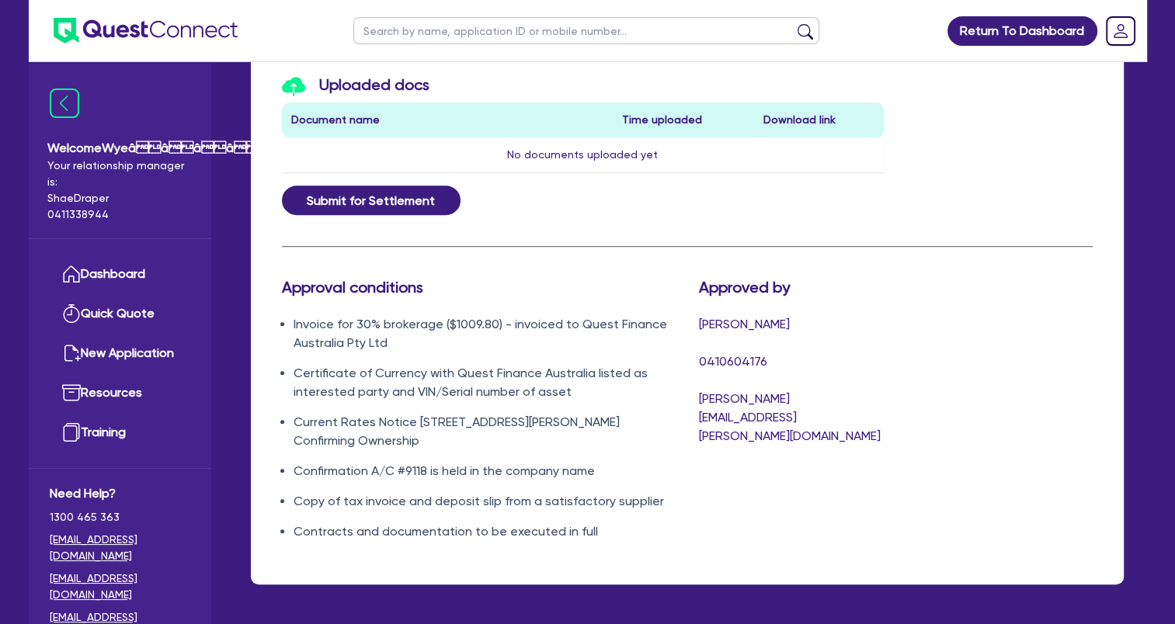
click at [1100, 186] on div "Submit for Settlement" at bounding box center [687, 201] width 834 height 30
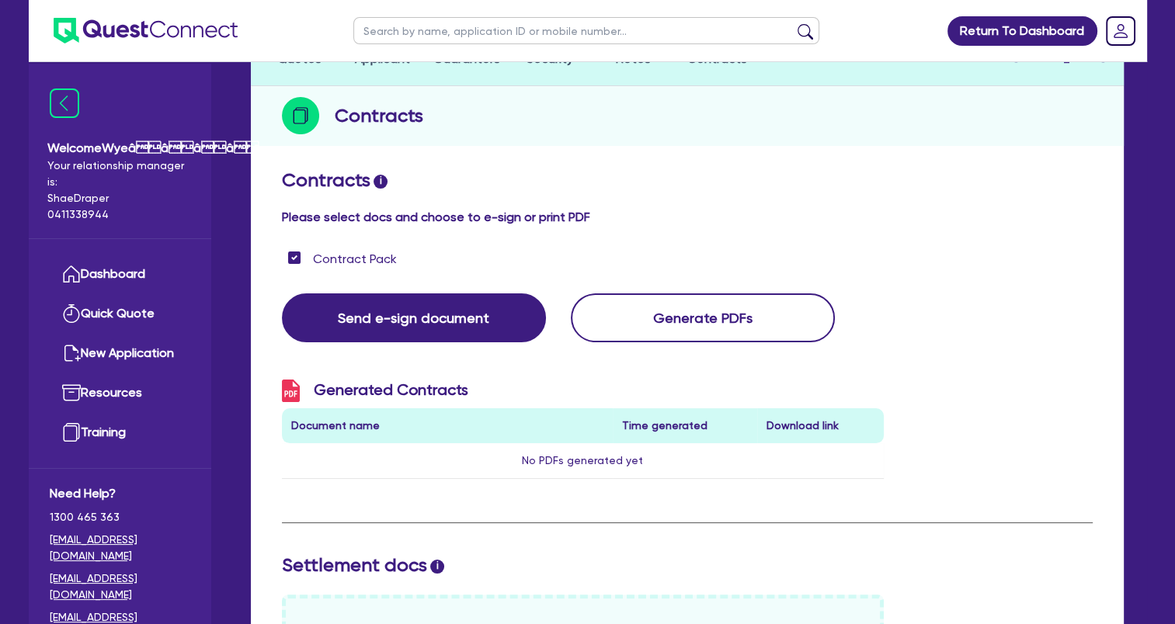
scroll to position [78, 0]
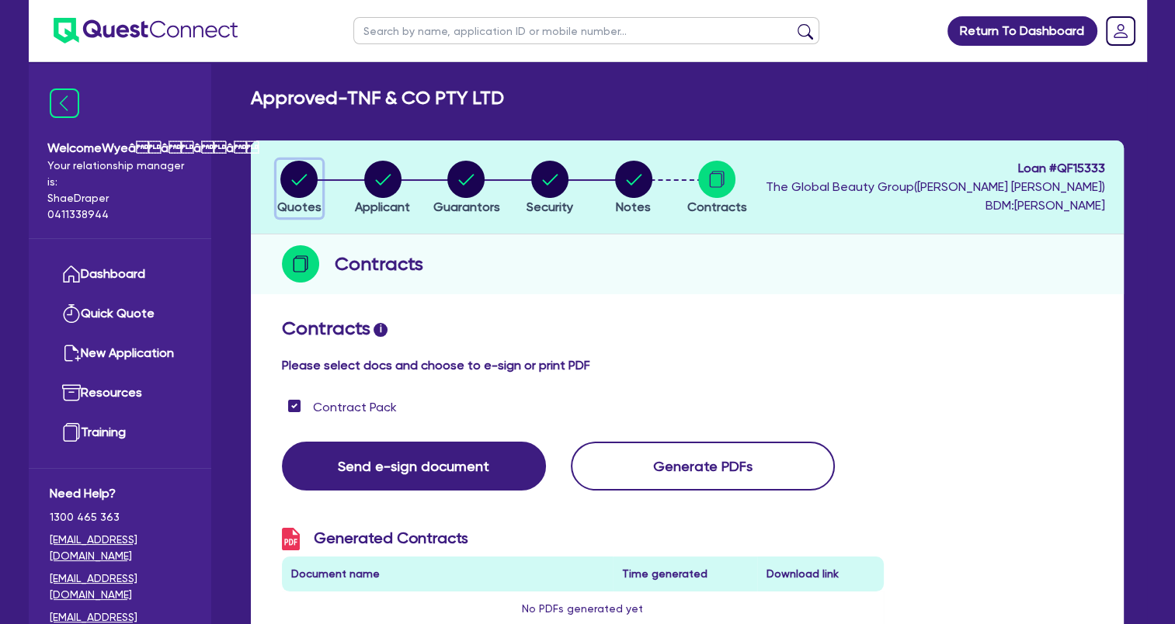
click at [310, 186] on circle "button" at bounding box center [298, 179] width 37 height 37
select select "Quest Finance - Own Book"
select select "TERTIARY_ASSETS"
select select "BEAUTY_EQUIPMENT"
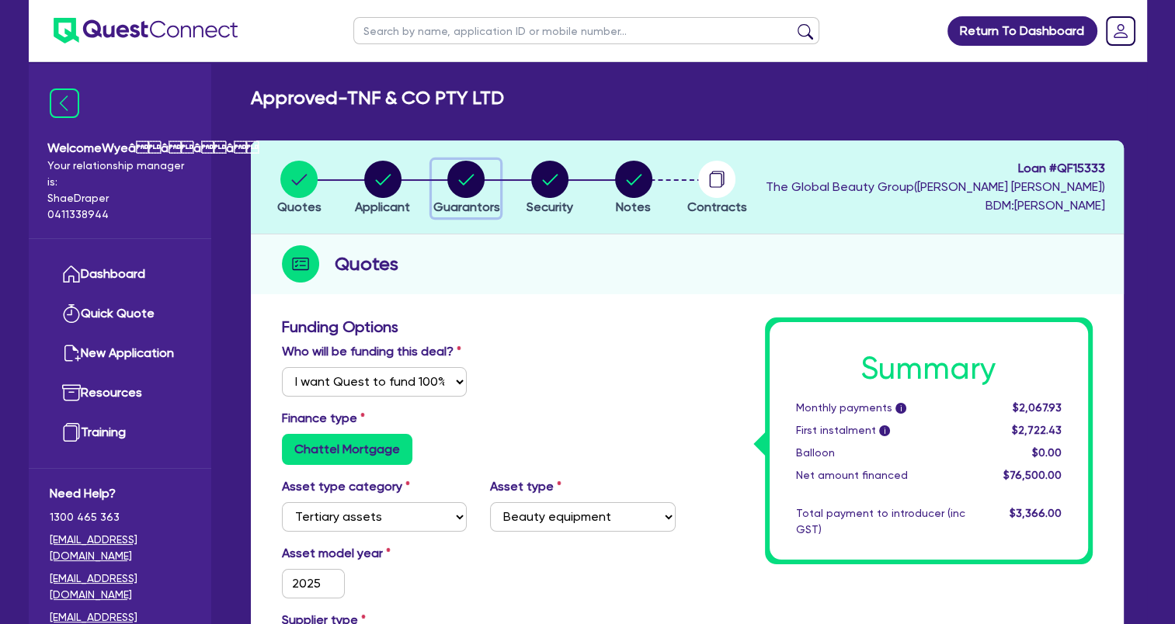
click at [470, 184] on circle "button" at bounding box center [465, 179] width 37 height 37
select select "MRS"
select select "QLD"
select select "MARRIED"
select select "QLD"
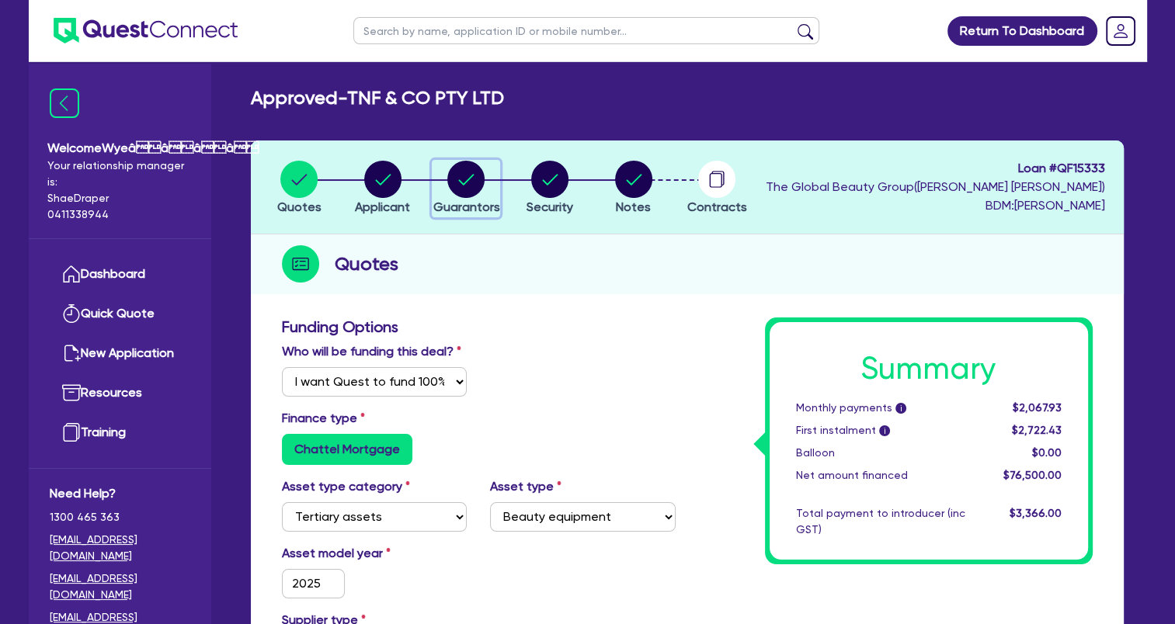
select select "CASH"
select select "HOUSEHOLD_PERSONAL"
select select "VEHICLE"
select select "PROPERTY"
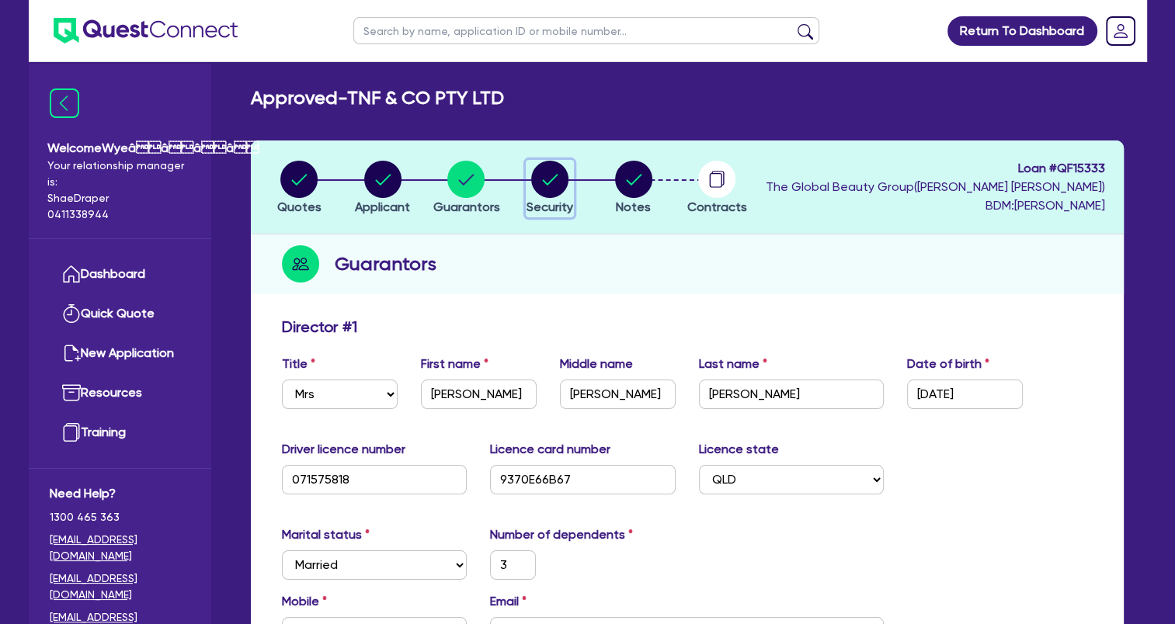
click at [552, 182] on circle "button" at bounding box center [549, 179] width 37 height 37
select select "TERTIARY_ASSETS"
select select "BEAUTY_EQUIPMENT"
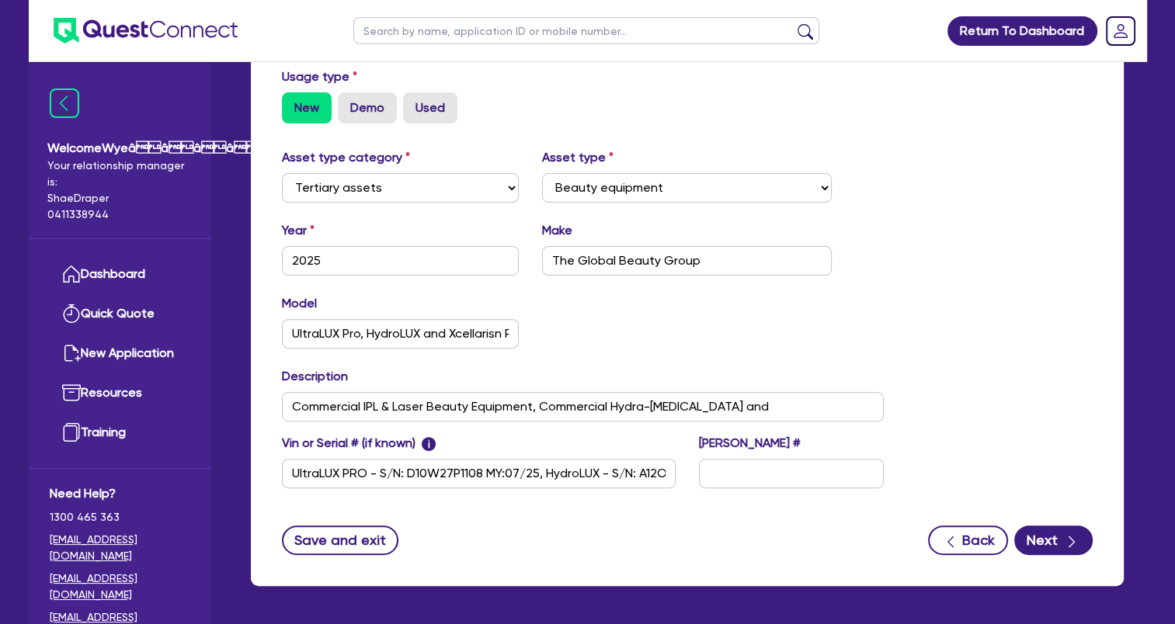
scroll to position [505, 0]
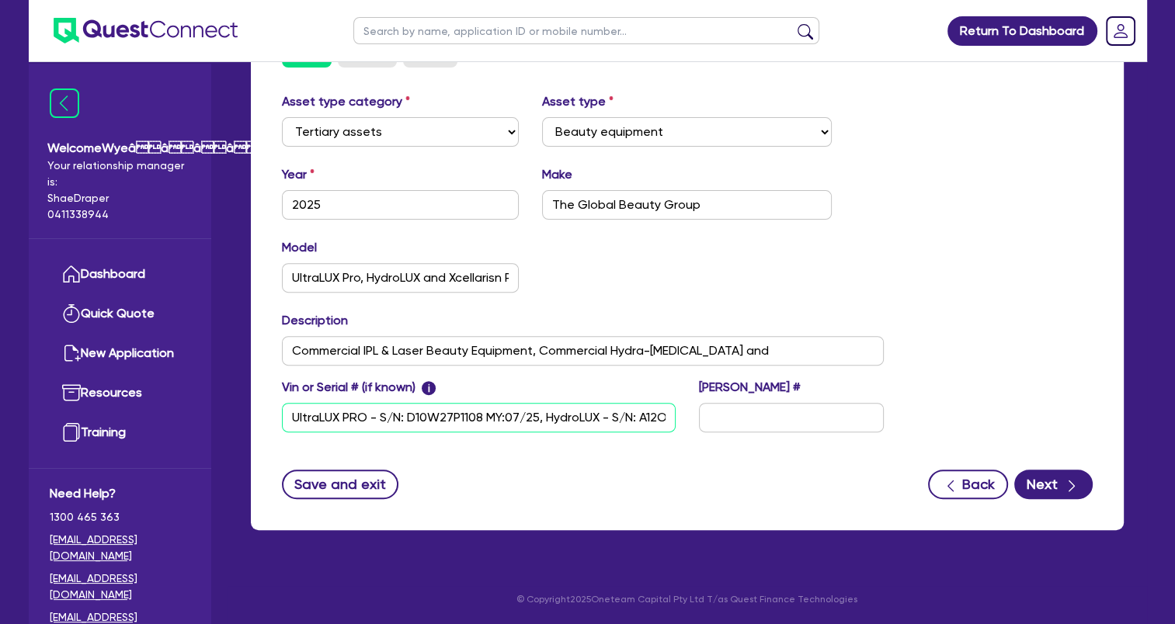
click at [609, 416] on input "UltraLUX PRO - S/N: D10W27P1108 MY:07/25, HydroLUX - S/N: A12O17P2017 MY:07/25,…" at bounding box center [479, 418] width 394 height 30
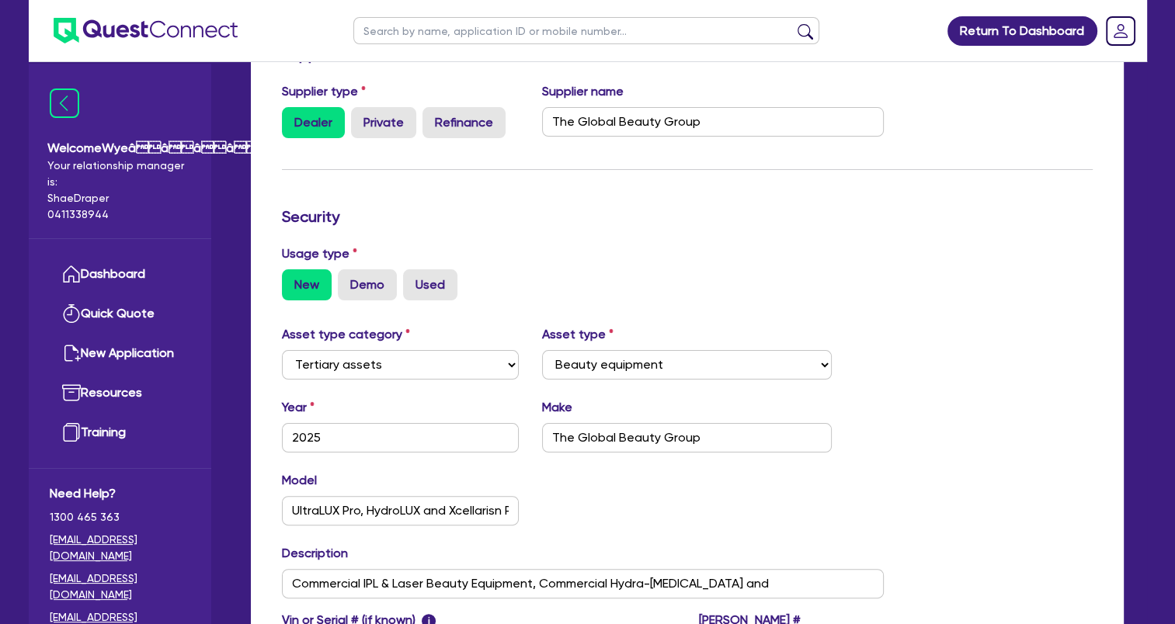
click at [686, 177] on form "Supplier Supplier type Dealer Private Refinance Supplier name The Global Beauty…" at bounding box center [687, 388] width 811 height 687
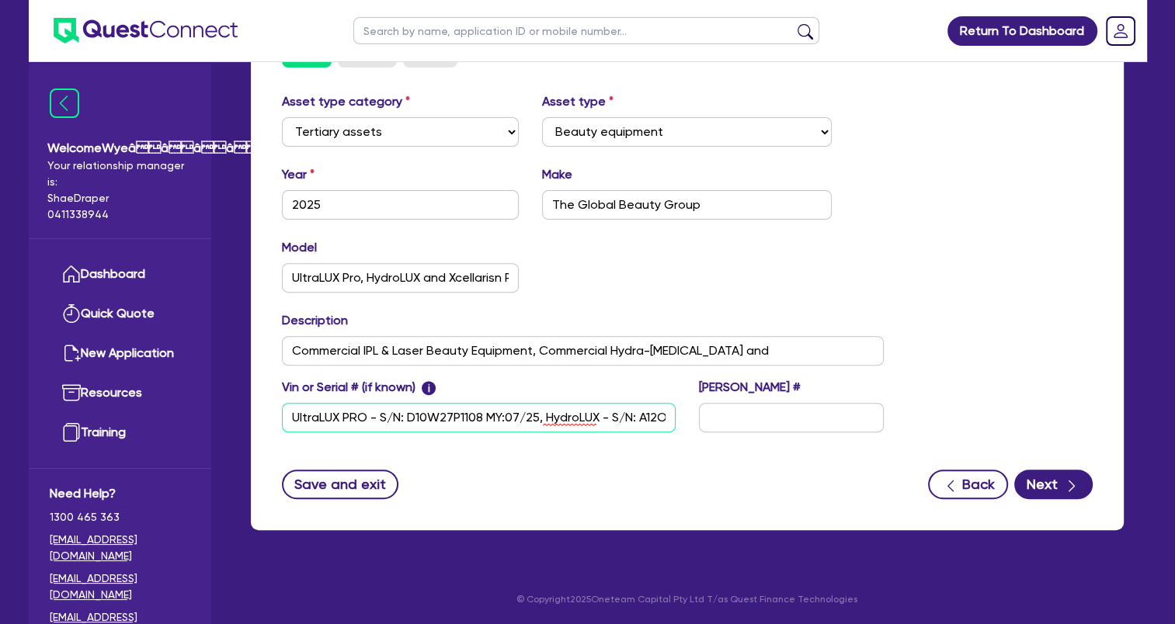
click at [543, 419] on input "UltraLUX PRO - S/N: D10W27P1108 MY:07/25, HydroLUX - S/N: A12O17P2017 MY:07/25,…" at bounding box center [479, 418] width 394 height 30
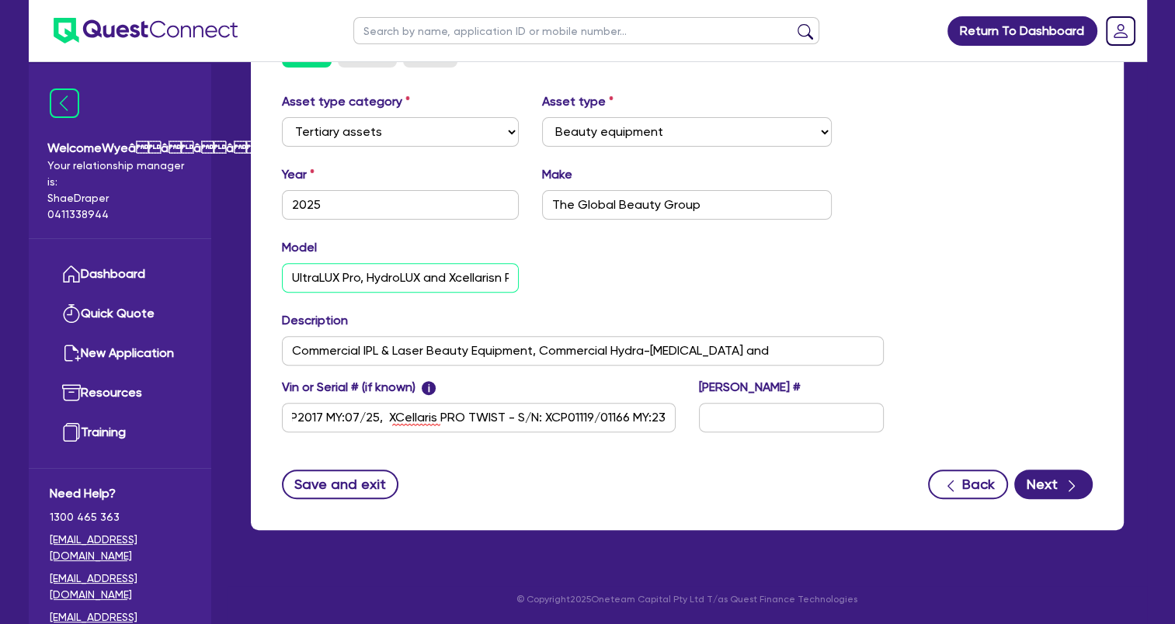
scroll to position [0, 0]
click at [360, 276] on input "UltraLUX Pro, HydroLUX and Xcellarisn Pro Twist" at bounding box center [401, 278] width 238 height 30
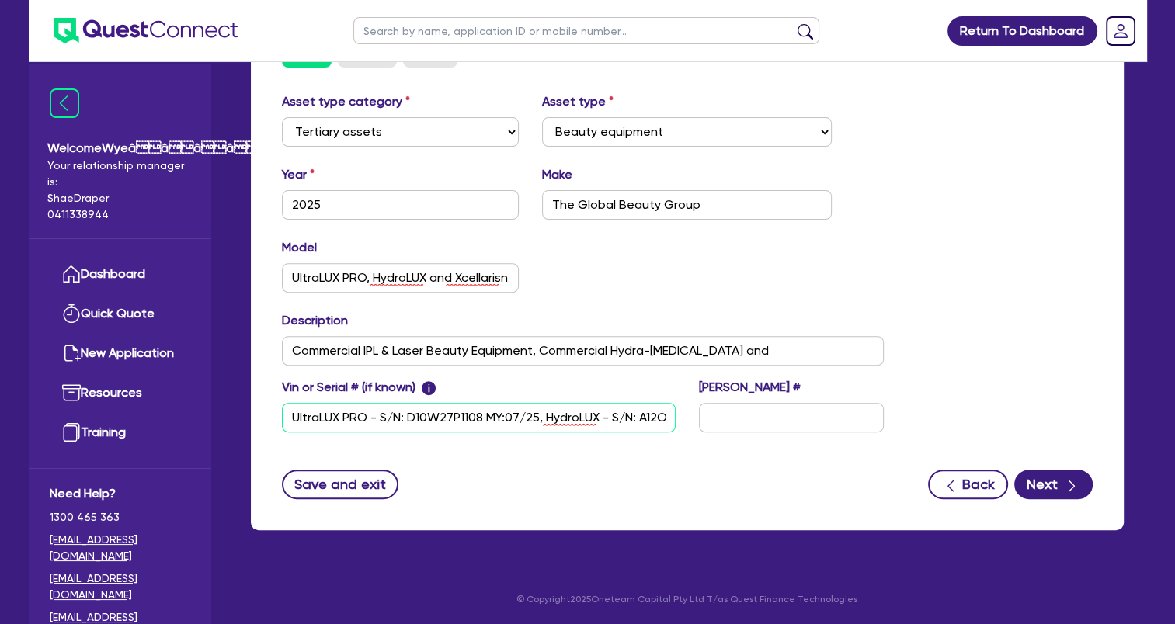
click at [462, 422] on input "UltraLUX PRO - S/N: D10W27P1108 MY:07/25, HydroLUX - S/N: A12O17P2017 MY:07/25,…" at bounding box center [479, 418] width 394 height 30
click at [540, 418] on input "UltraLUX PRO - S/N: D10W27P1108 MY:07/25, HydroLUX - S/N: A12O17P2017 MY:07/25,…" at bounding box center [479, 418] width 394 height 30
click at [639, 415] on input "UltraLUX PRO - S/N: D10W27P1108 MY:07/25, HydroLUX - S/N: A12O17P2017 MY:07/25,…" at bounding box center [479, 418] width 394 height 30
click at [588, 419] on input "UltraLUX PRO - S/N: D10W27P1108 MY:07/25, HydroLUX - S/N: A12O17P2017 MY:07/25,…" at bounding box center [479, 418] width 394 height 30
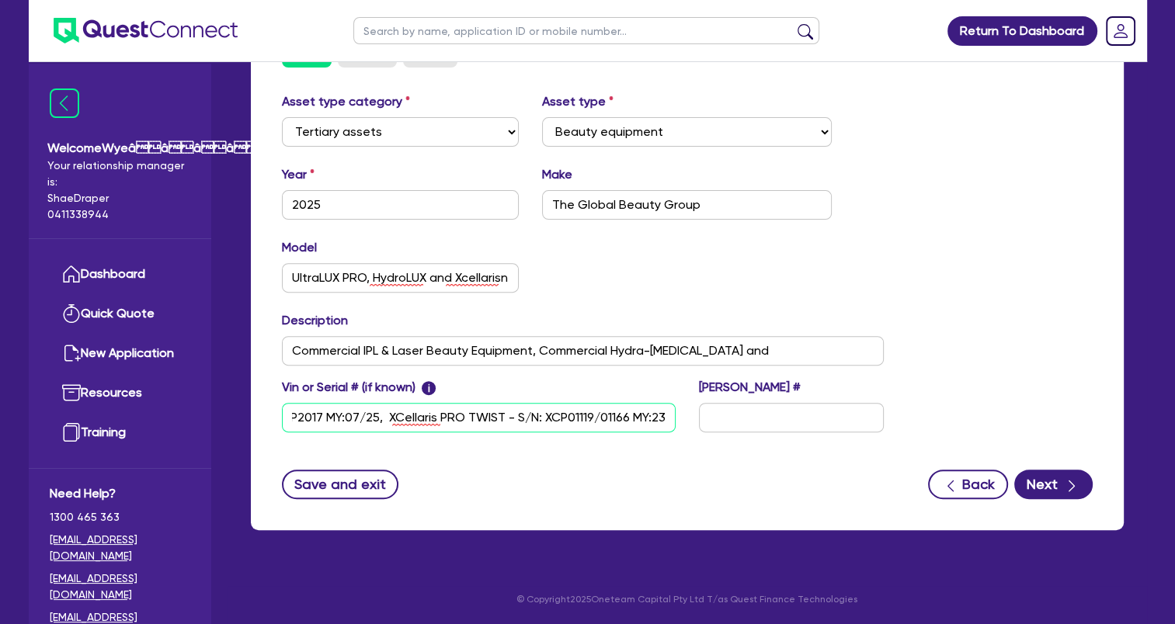
click at [599, 419] on input "UltraLUX PRO - S/N: D10W27P1108 MY:07/25, HydroLUX - S/N: A12O17P2017 MY:07/25,…" at bounding box center [479, 418] width 394 height 30
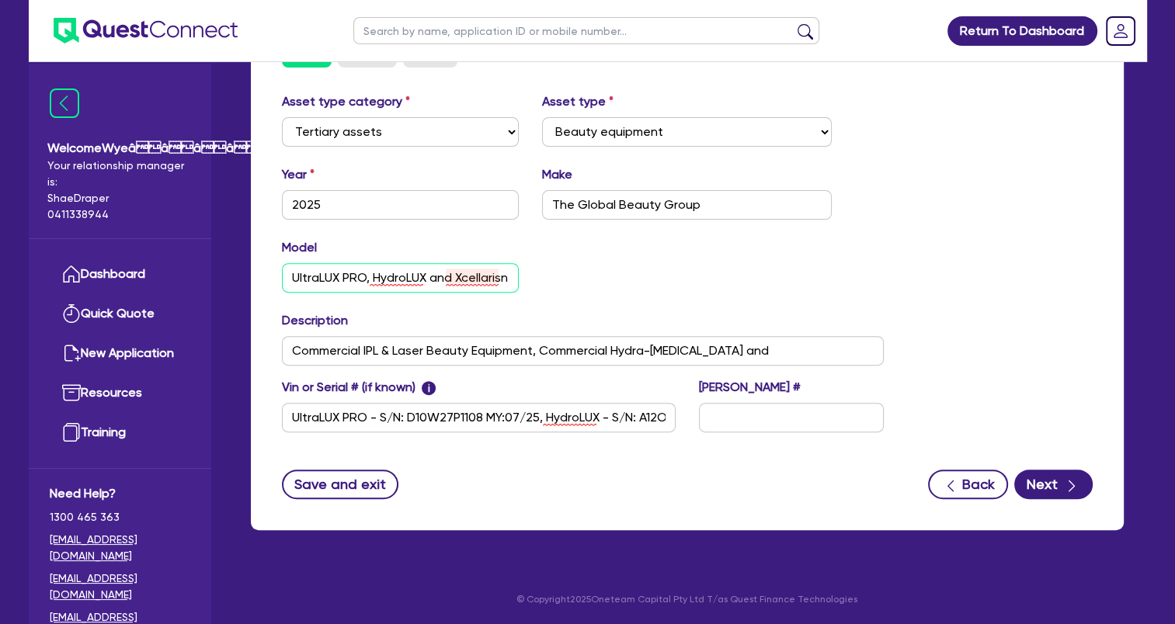
click at [469, 274] on input "UltraLUX PRO, HydroLUX and Xcellarisn Pro Twist" at bounding box center [401, 278] width 238 height 30
click at [460, 277] on input "UltraLUX PRO, HydroLUX and Xcellarisn Pro Twist" at bounding box center [401, 278] width 238 height 30
click at [422, 273] on input "UltraLUX PRO, HydroLUX and Xcellaris Pro Twist" at bounding box center [401, 278] width 238 height 30
type input "UltraLUX PRO, HydroLUX and XCellaris Pro Twist"
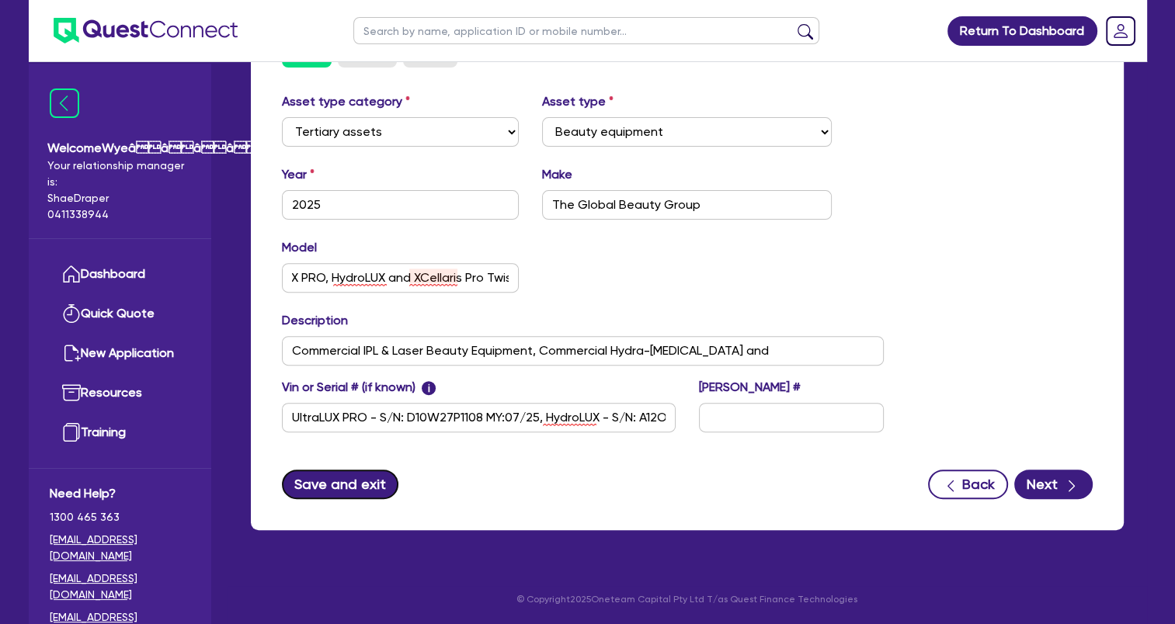
drag, startPoint x: 322, startPoint y: 485, endPoint x: 329, endPoint y: 479, distance: 9.3
click at [321, 485] on button "Save and exit" at bounding box center [340, 485] width 117 height 30
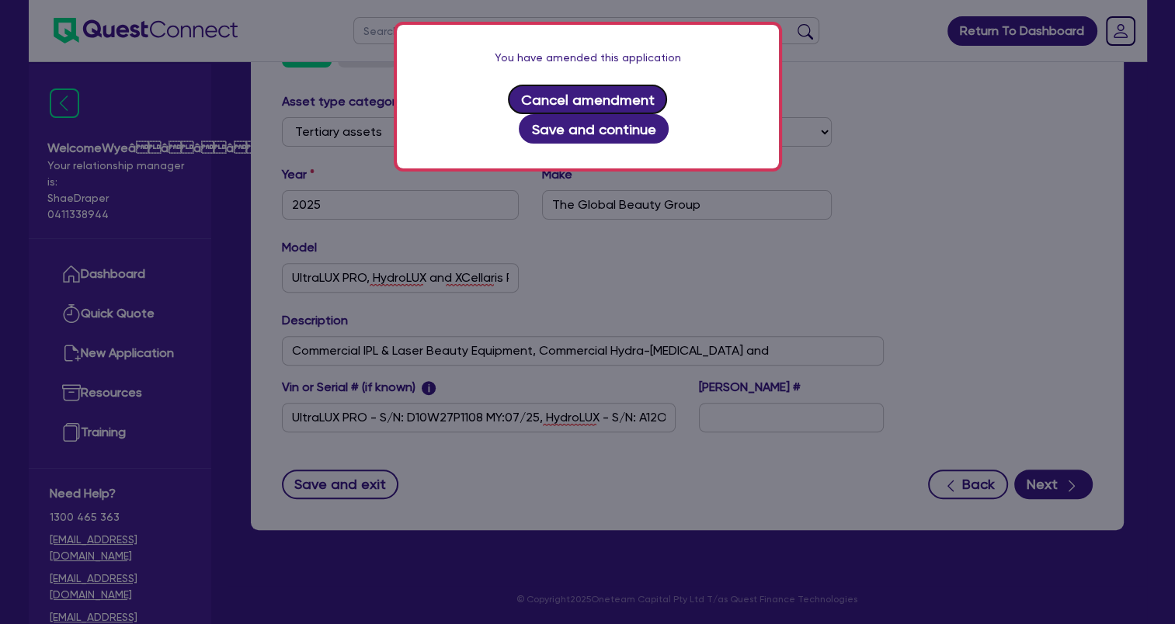
click at [510, 99] on button "Cancel amendment" at bounding box center [587, 100] width 159 height 30
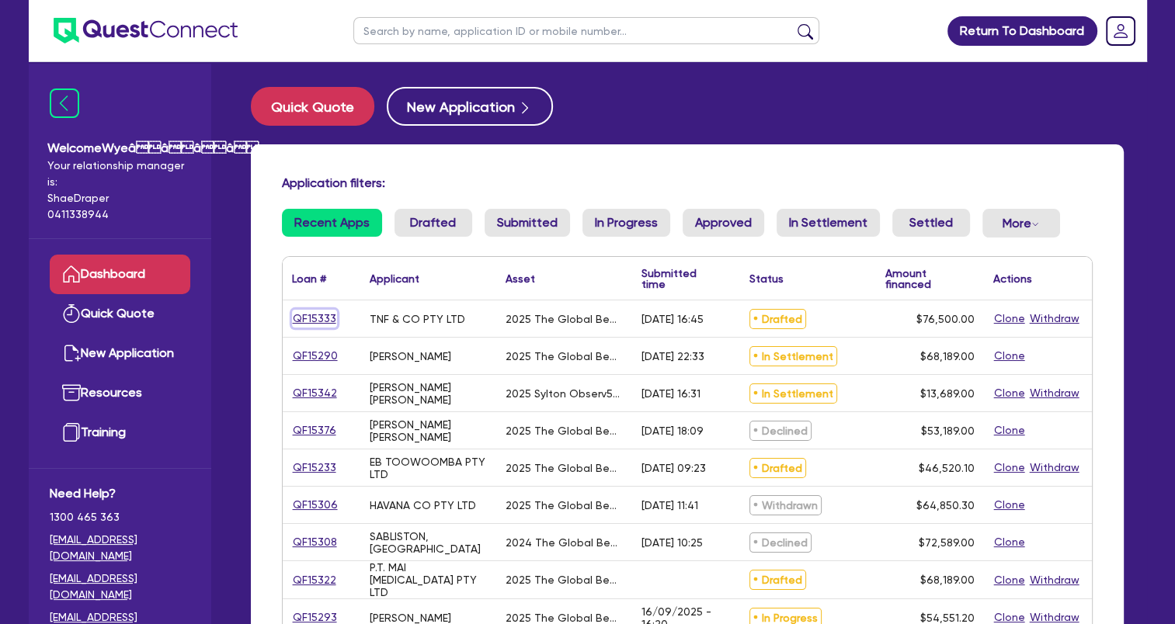
click at [319, 321] on link "QF15333" at bounding box center [314, 319] width 45 height 18
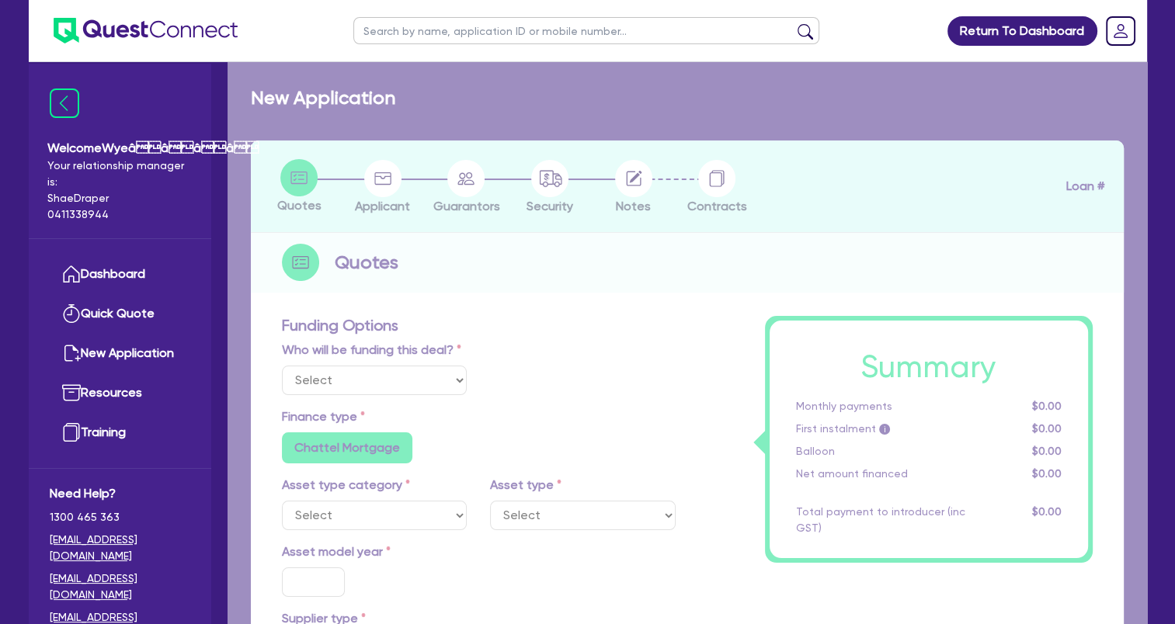
select select "Quest Finance - Own Book"
select select "TERTIARY_ASSETS"
type input "2025"
radio input "true"
type input "85,767"
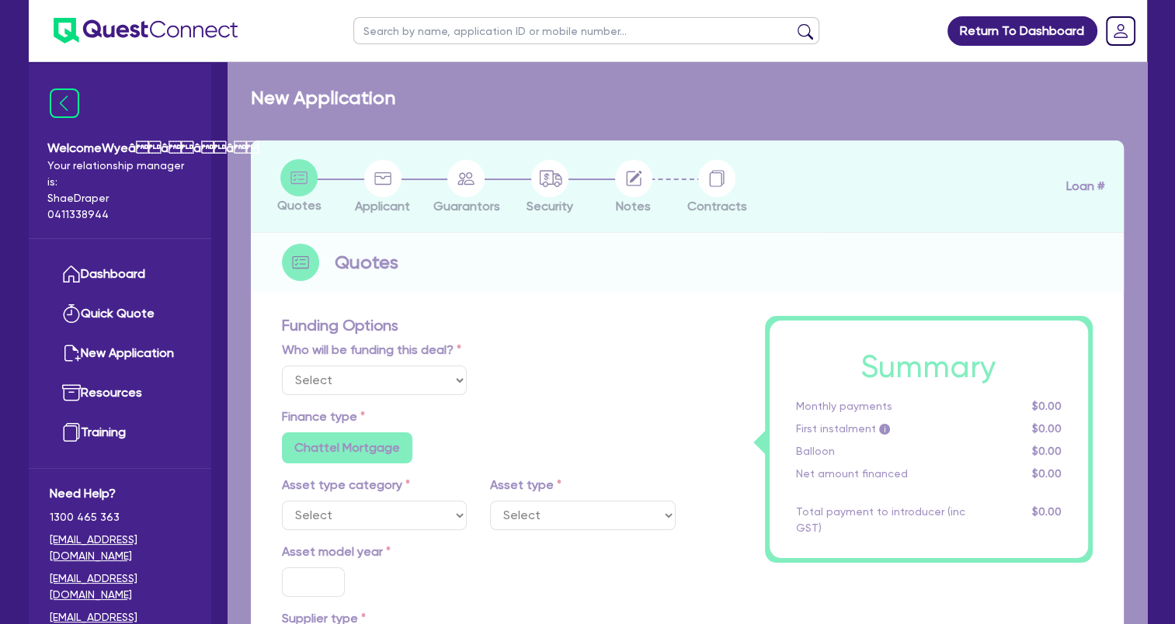
type input "9,267"
type input "4"
type input "3,060"
type input "17.95"
select select "BEAUTY_EQUIPMENT"
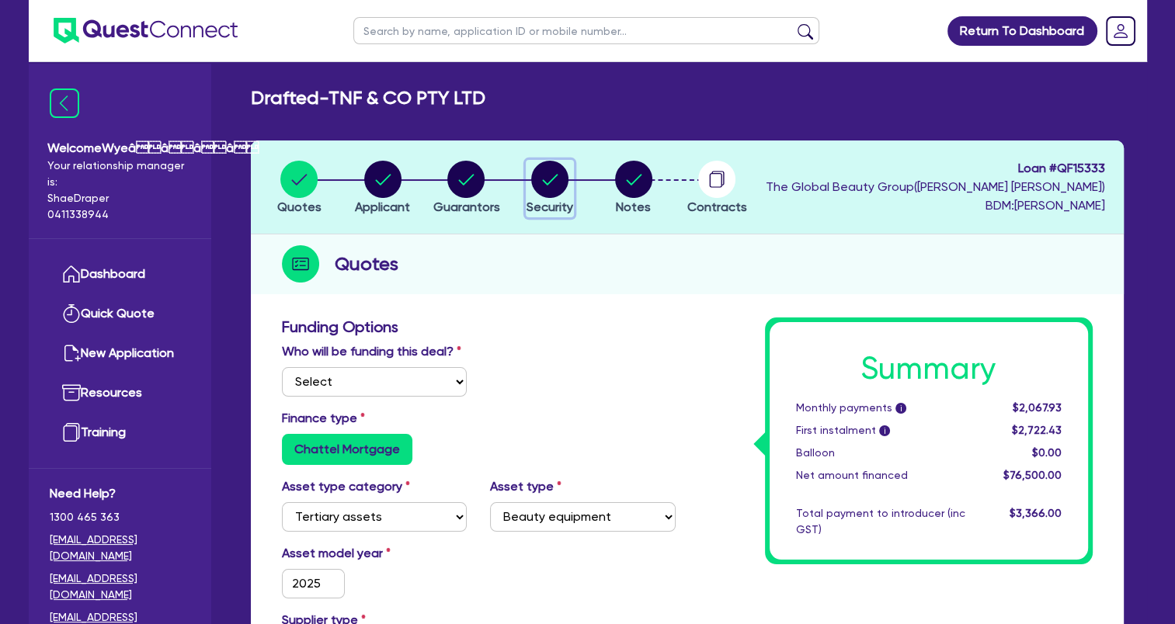
click at [542, 173] on circle "button" at bounding box center [549, 179] width 37 height 37
select select "TERTIARY_ASSETS"
select select "BEAUTY_EQUIPMENT"
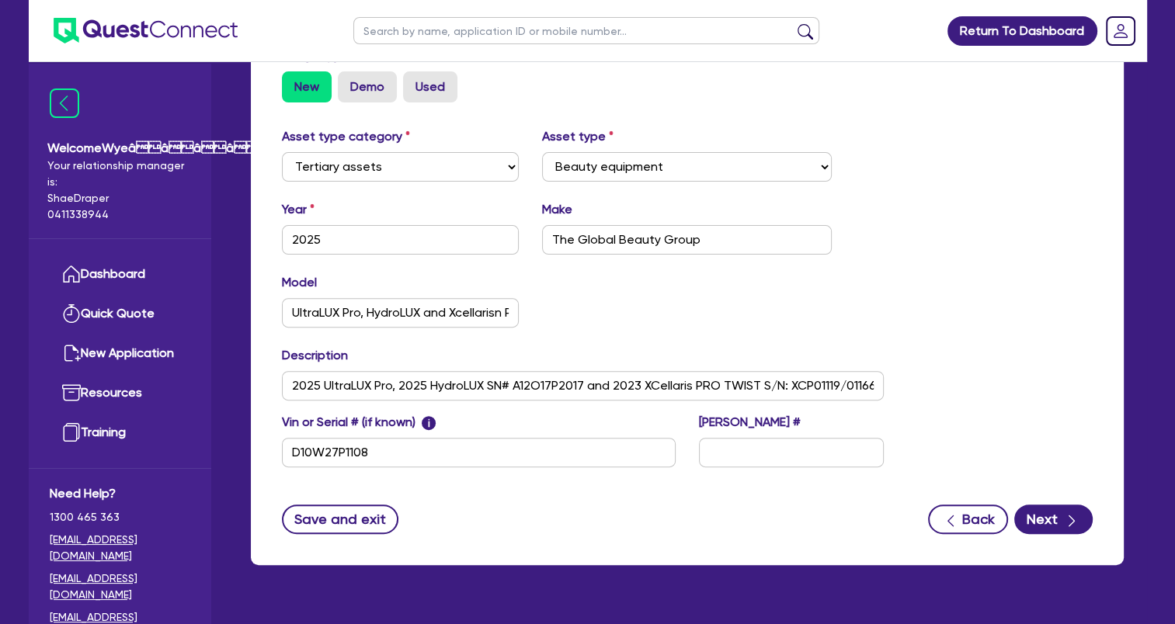
scroll to position [505, 0]
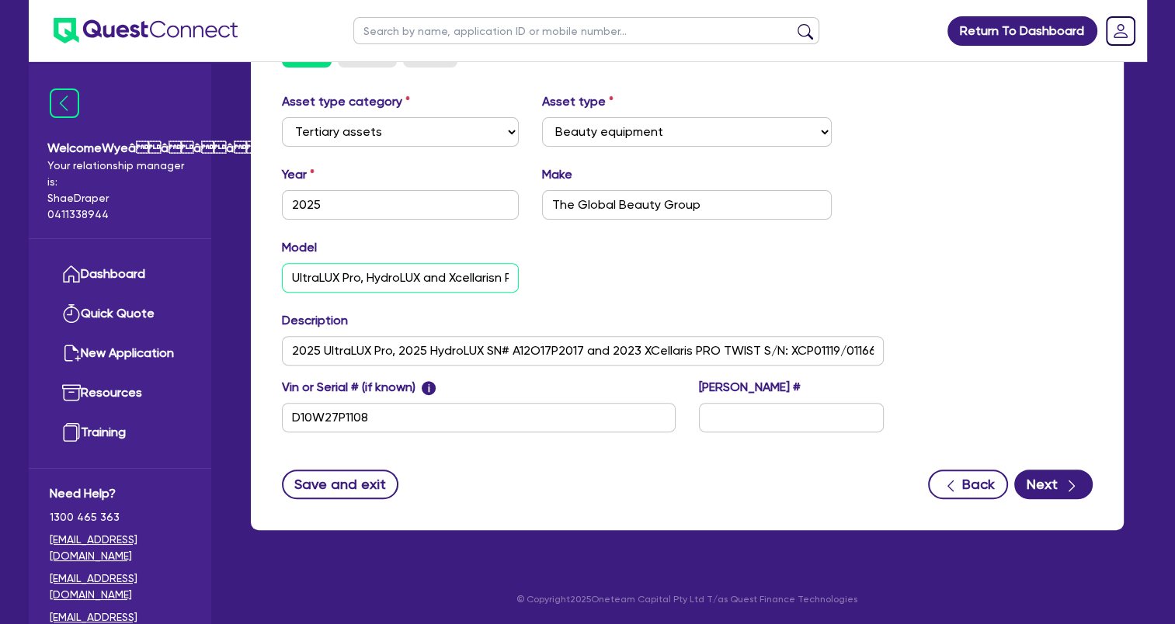
click at [502, 280] on input "UltraLUX Pro, HydroLUX and Xcellarisn Pro Twist" at bounding box center [401, 278] width 238 height 30
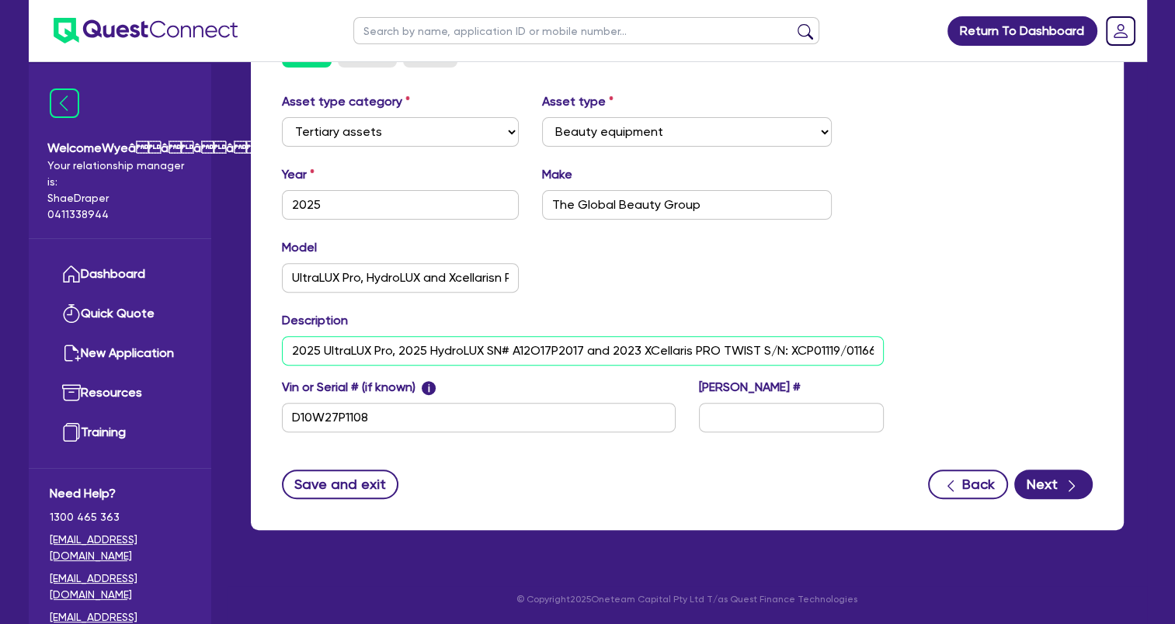
click at [604, 345] on input "2025 UltraLUX Pro, 2025 HydroLUX SN# A12O17P2017 and 2023 XCellaris PRO TWIST S…" at bounding box center [583, 351] width 602 height 30
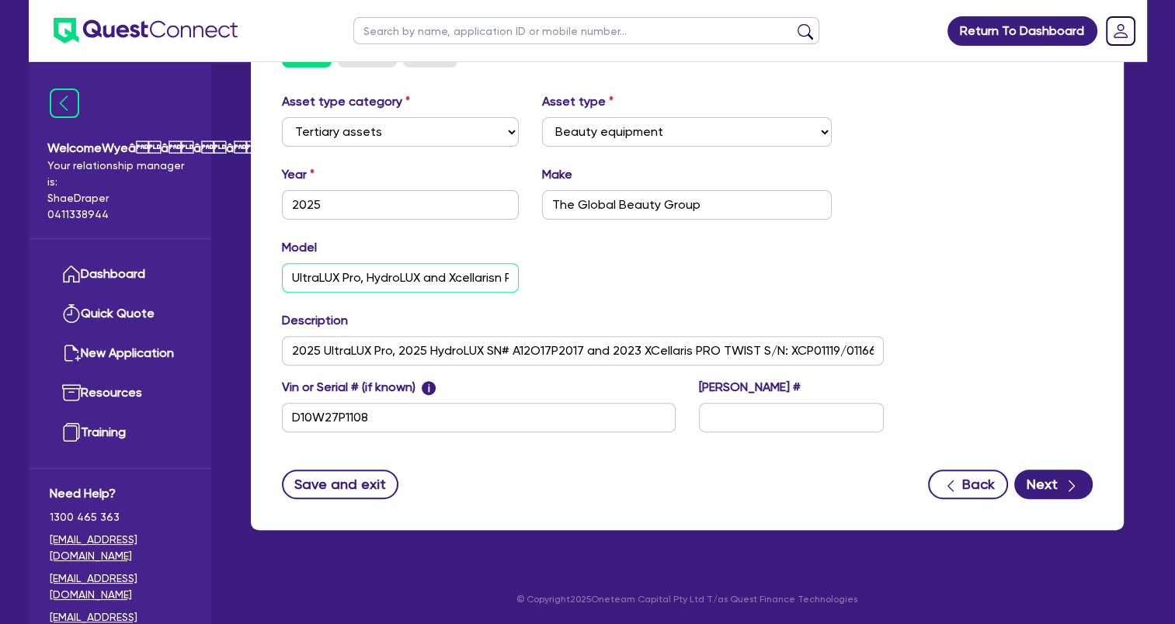
click at [463, 275] on input "UltraLUX Pro, HydroLUX and Xcellarisn Pro Twist" at bounding box center [401, 278] width 238 height 30
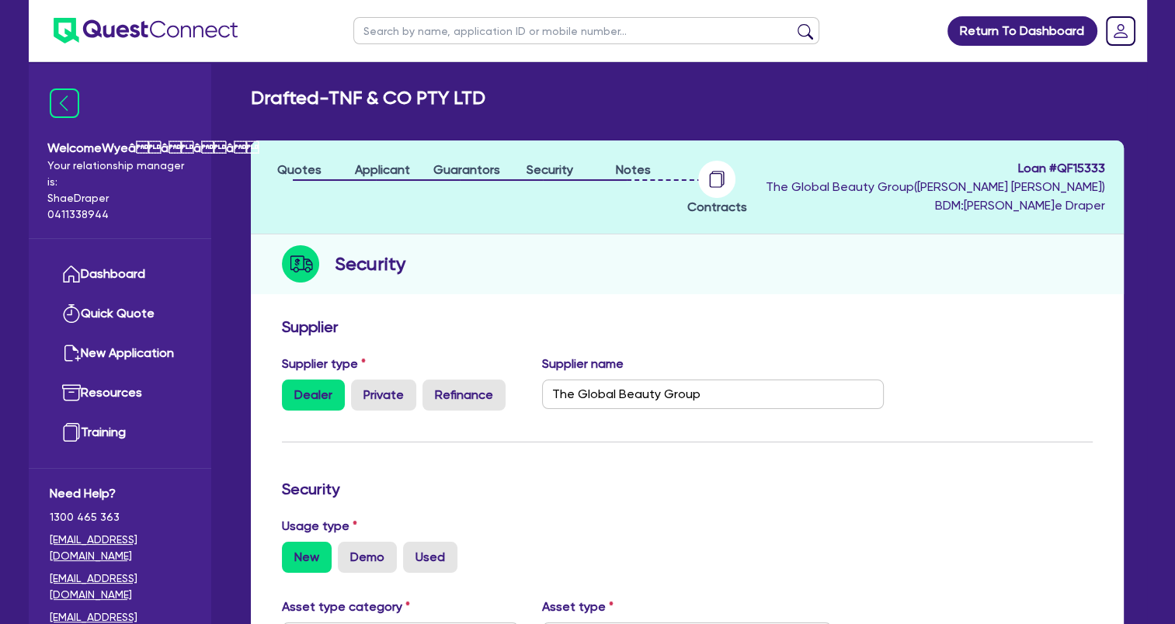
select select "TERTIARY_ASSETS"
select select "BEAUTY_EQUIPMENT"
type input "2025"
type input "The Global Beauty Group"
type input "UltraLUX PRO"
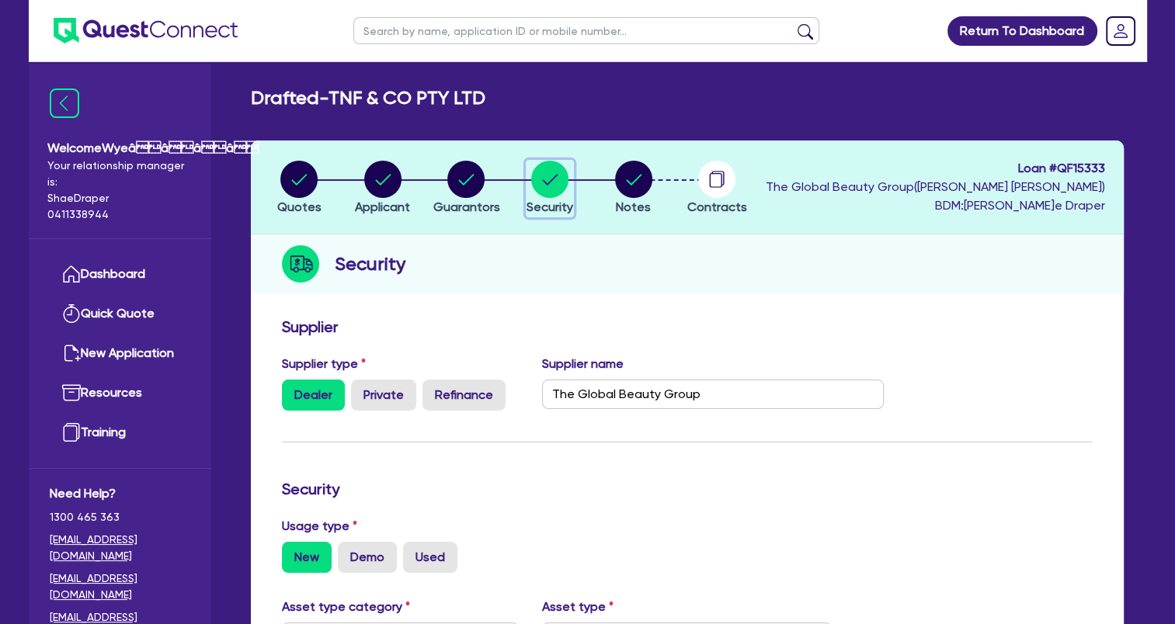
click at [554, 181] on circle "button" at bounding box center [549, 179] width 37 height 37
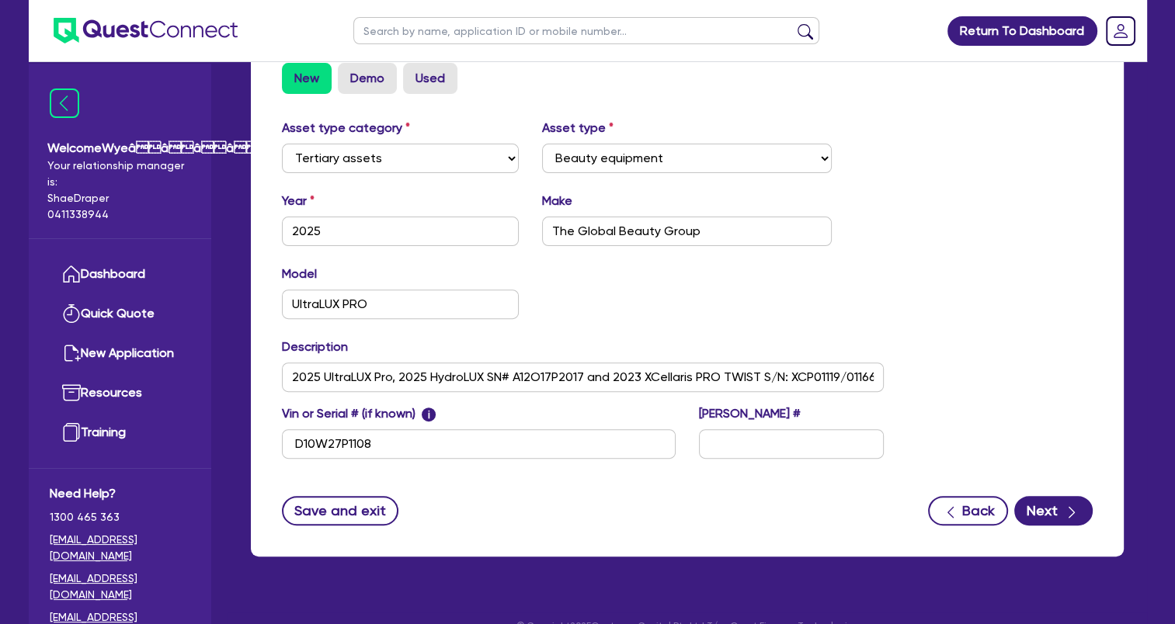
scroll to position [505, 0]
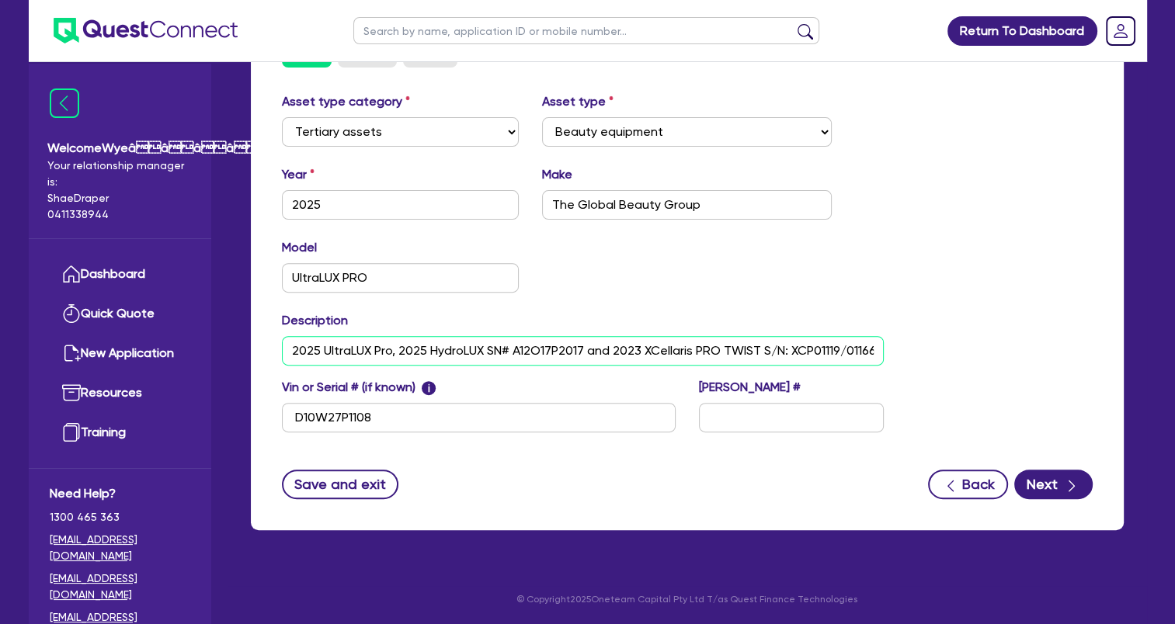
click at [846, 352] on input "text" at bounding box center [583, 351] width 602 height 30
type input "2025 UltraLUX Pro, 2025 HydroLUX SN# A12O17P2017 and 2023 XCellaris PRO TWIST S…"
drag, startPoint x: 1165, startPoint y: 121, endPoint x: 1154, endPoint y: 123, distance: 11.1
click at [1165, 121] on div "Return To Dashboard Edit Profile Logout Welcome Wyeââââ Your relationsh…" at bounding box center [587, 60] width 1175 height 1130
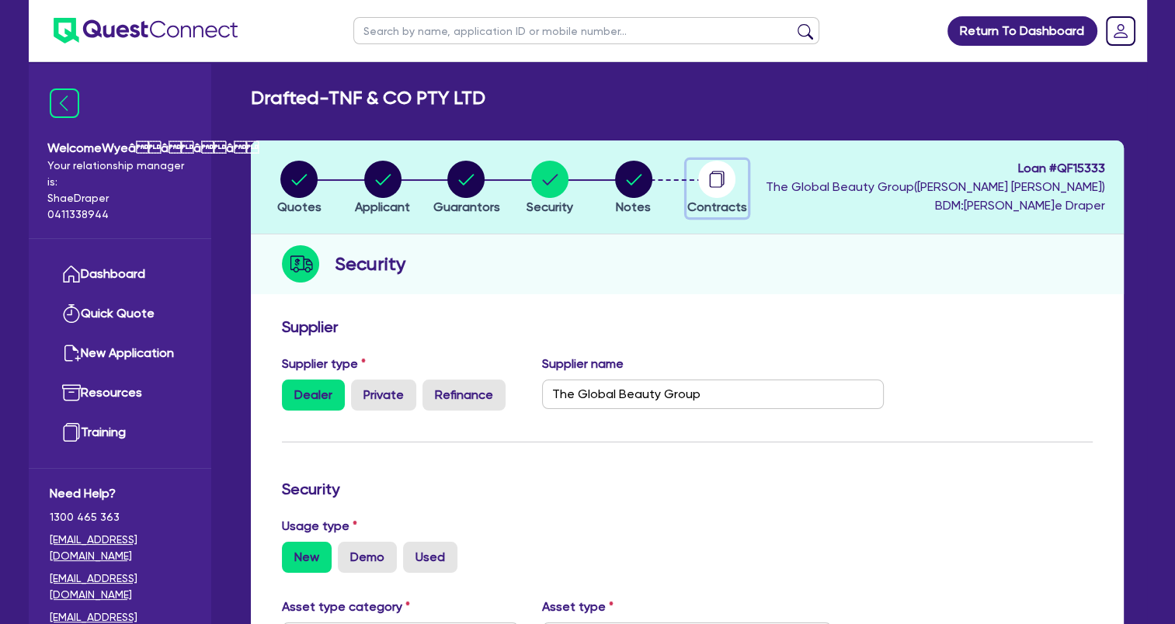
click at [723, 196] on circle "button" at bounding box center [716, 179] width 37 height 37
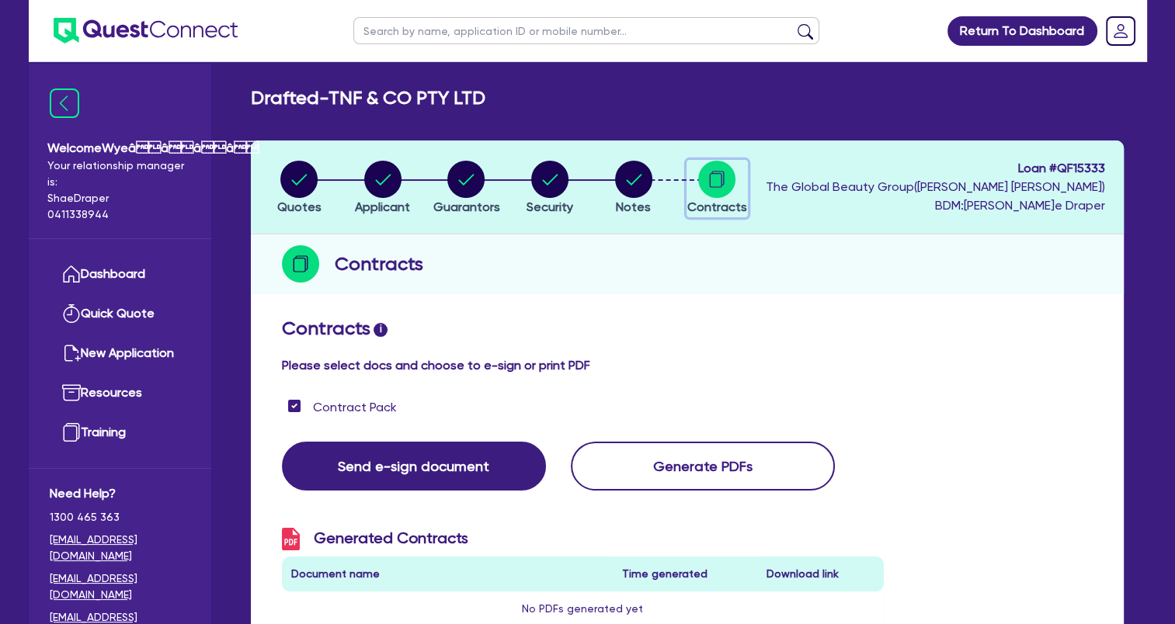
click at [710, 205] on span "Contracts" at bounding box center [717, 207] width 60 height 15
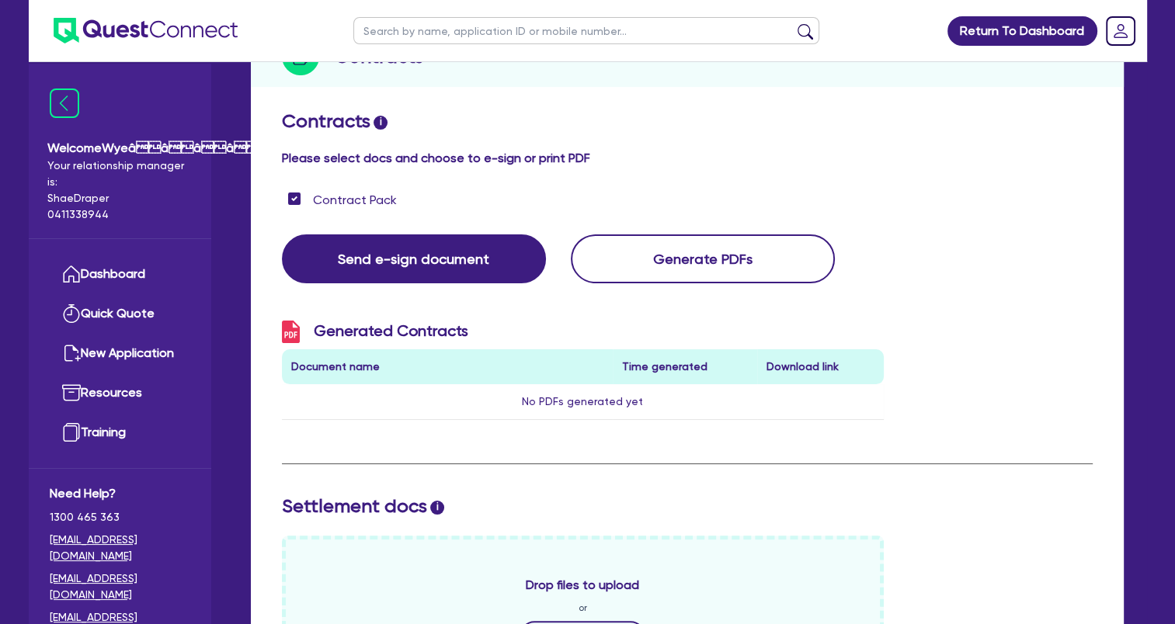
scroll to position [78, 0]
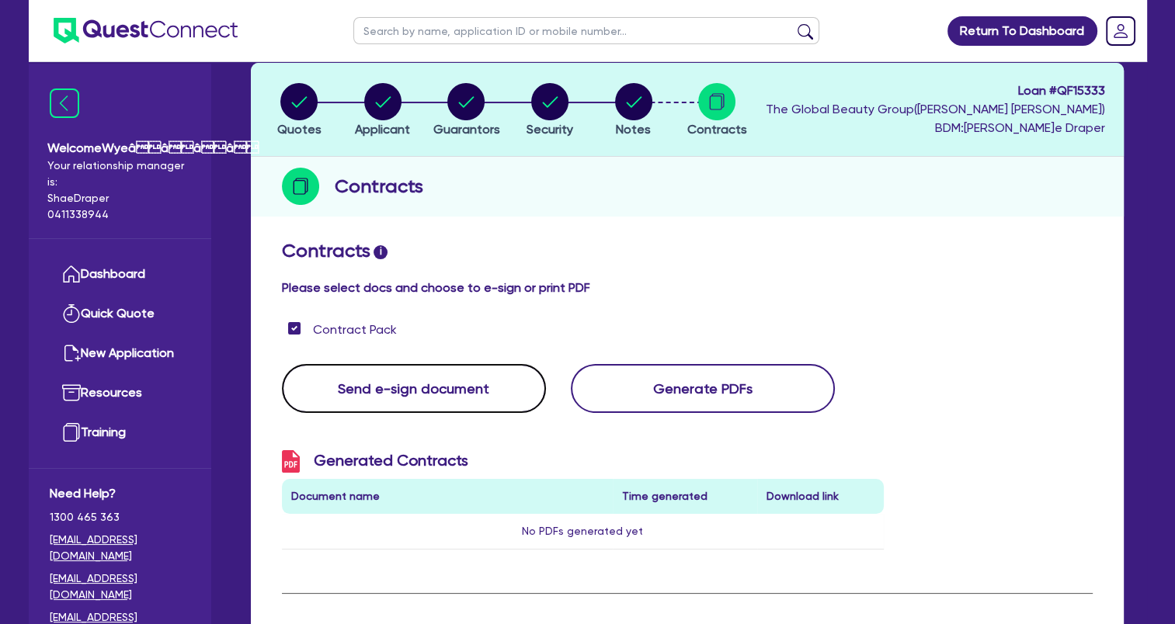
click at [450, 399] on button "Send e-sign document" at bounding box center [414, 388] width 264 height 49
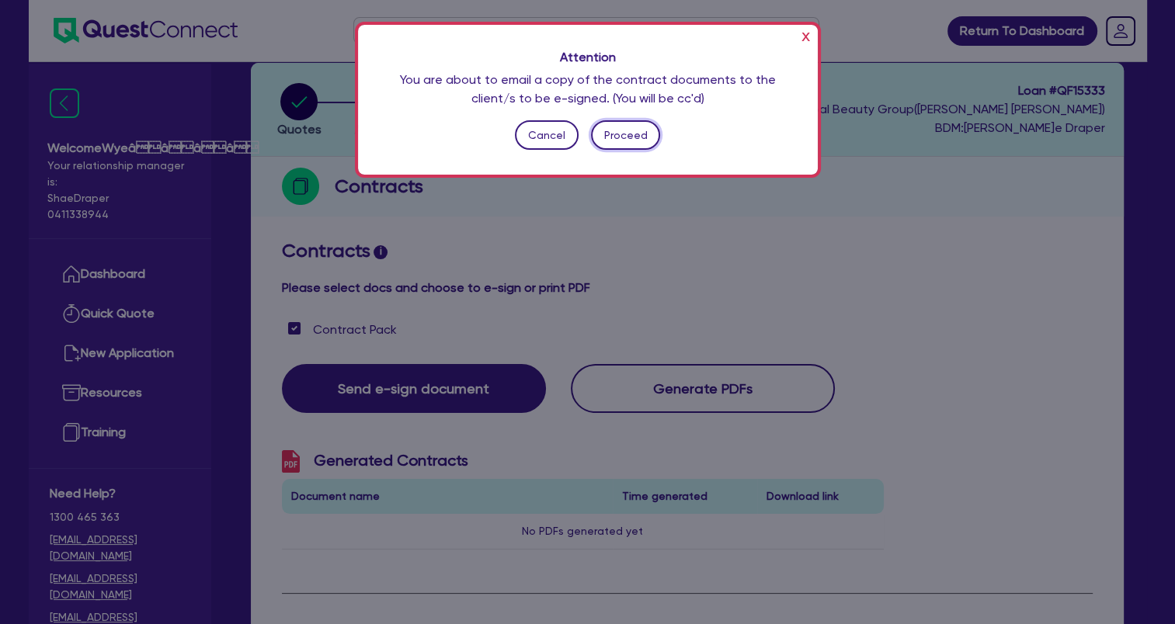
click at [635, 144] on button "Proceed" at bounding box center [625, 135] width 69 height 30
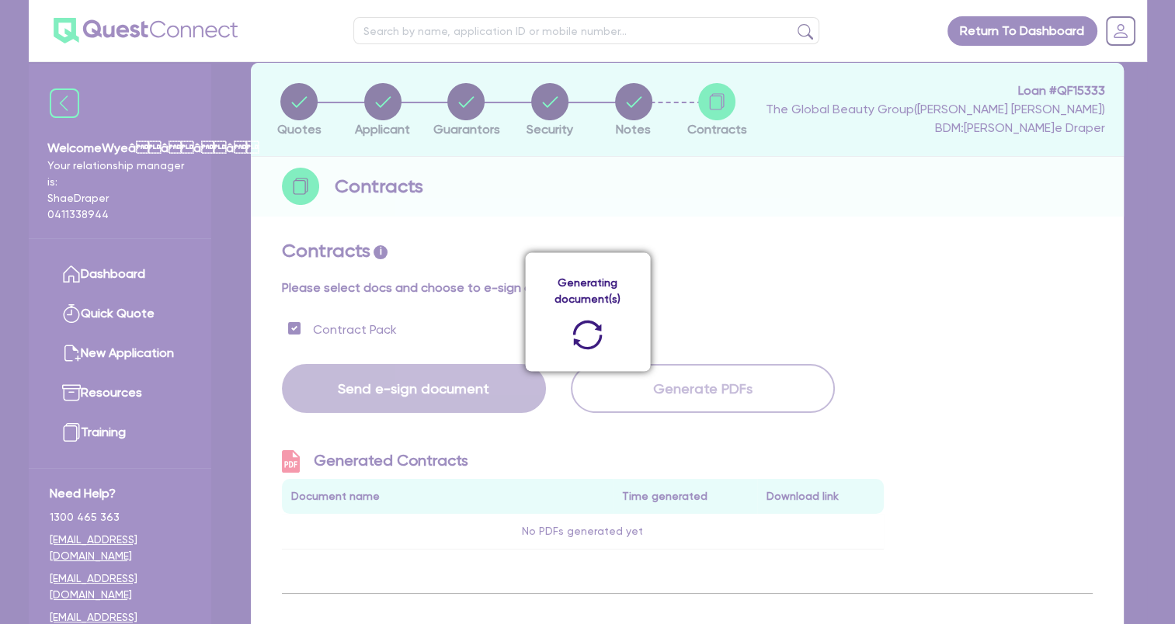
drag, startPoint x: 1142, startPoint y: 289, endPoint x: 1123, endPoint y: 304, distance: 24.3
click at [1141, 289] on div "Generating document(s)" at bounding box center [587, 312] width 1175 height 624
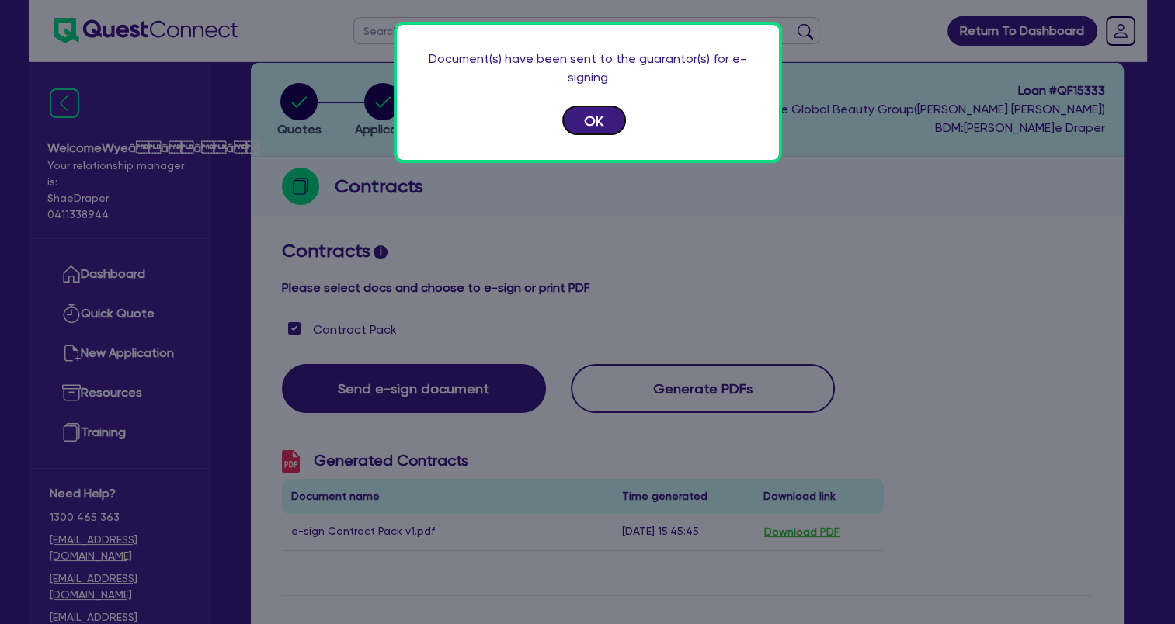
drag, startPoint x: 585, startPoint y: 123, endPoint x: 575, endPoint y: 146, distance: 25.0
click at [584, 123] on button "OK" at bounding box center [594, 121] width 64 height 30
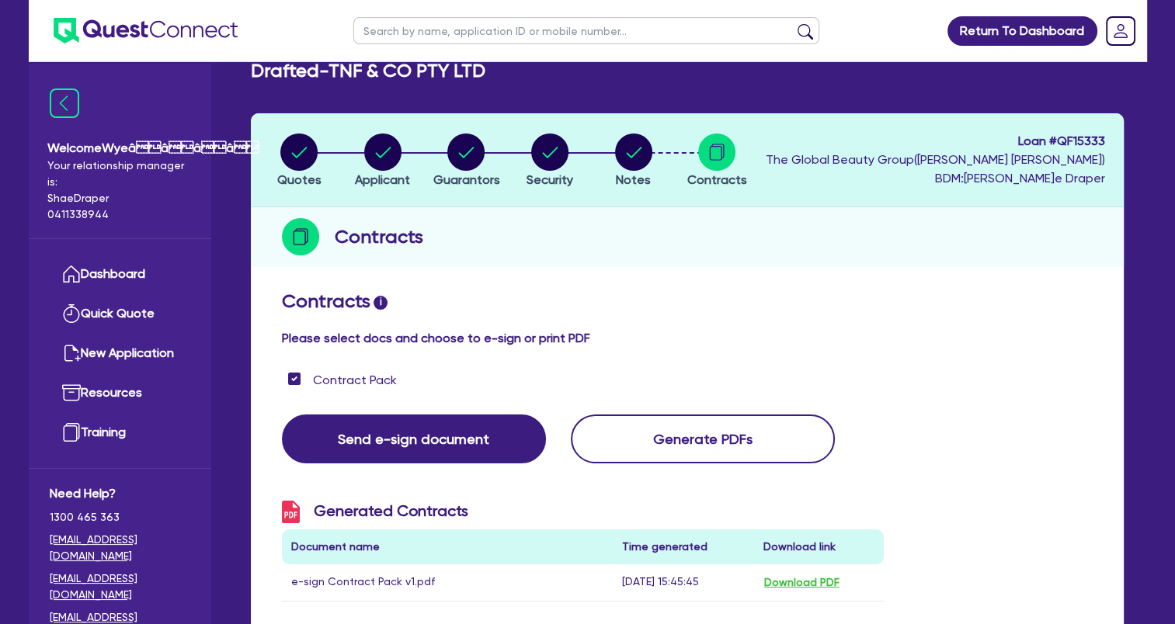
scroll to position [0, 0]
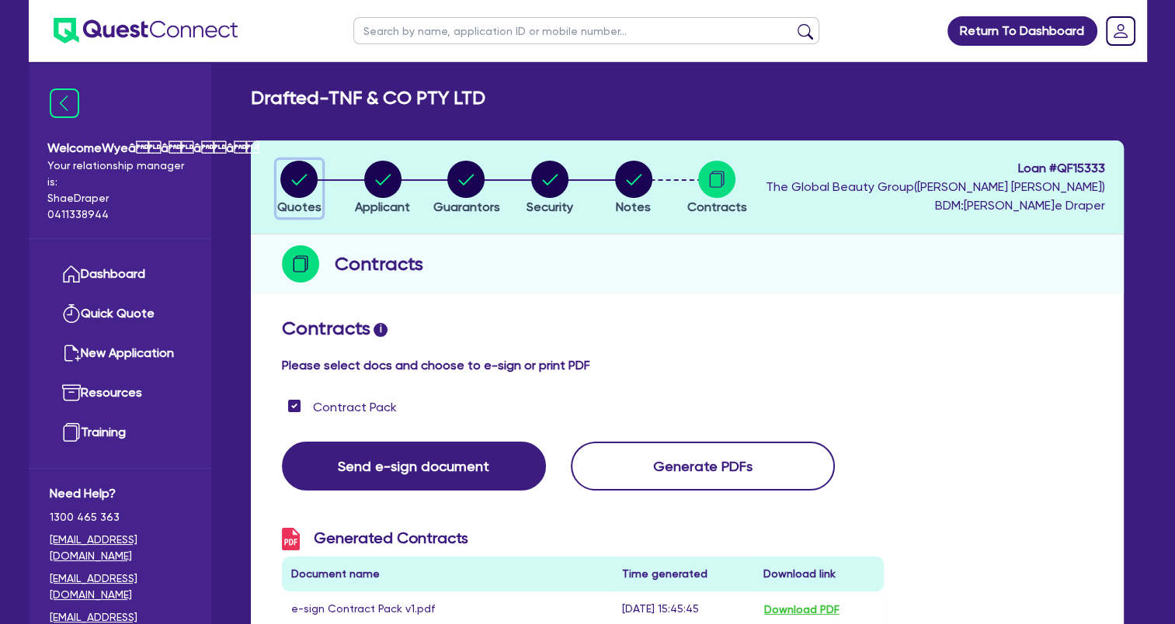
click at [295, 185] on circle "button" at bounding box center [298, 179] width 37 height 37
select select "Quest Finance - Own Book"
select select "TERTIARY_ASSETS"
select select "BEAUTY_EQUIPMENT"
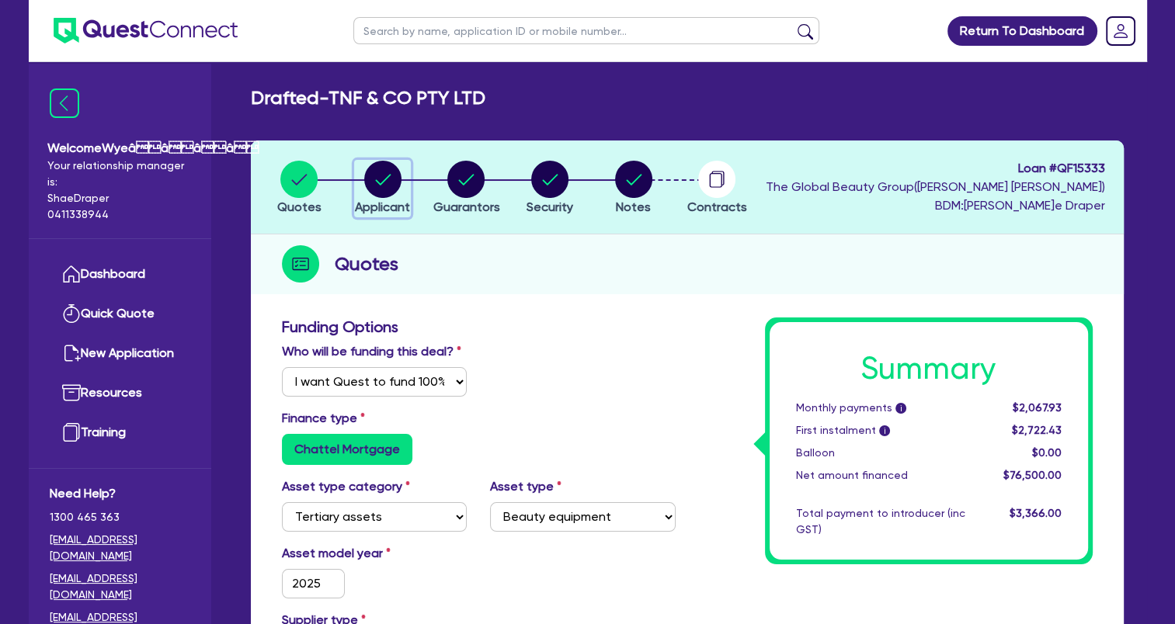
click at [373, 186] on circle "button" at bounding box center [382, 179] width 37 height 37
select select "COMPANY"
select select "HEALTH_BEAUTY"
select select "OTHER_HEALTH_BEAUTY"
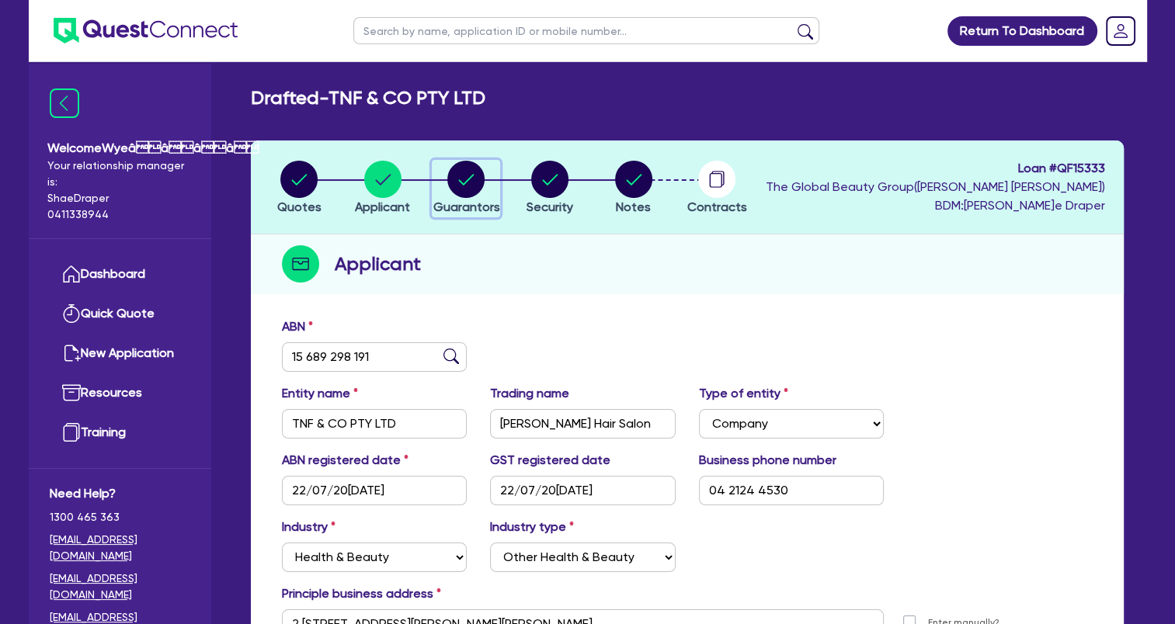
click at [458, 186] on circle "button" at bounding box center [465, 179] width 37 height 37
select select "MRS"
select select "QLD"
select select "MARRIED"
select select "QLD"
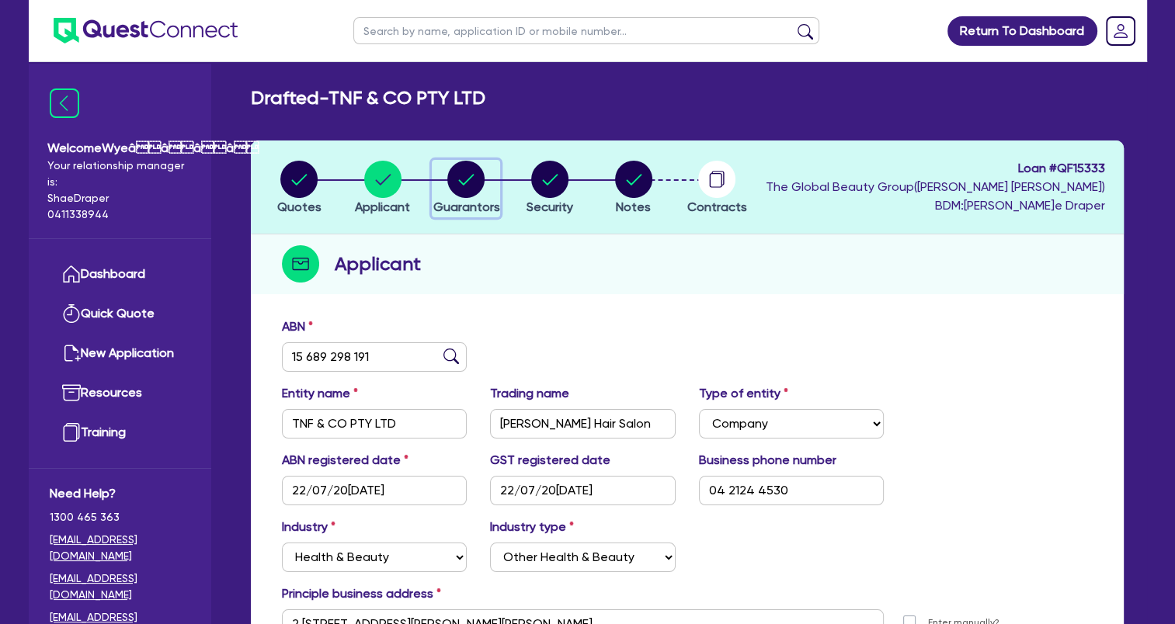
select select "CASH"
select select "HOUSEHOLD_PERSONAL"
select select "VEHICLE"
select select "PROPERTY"
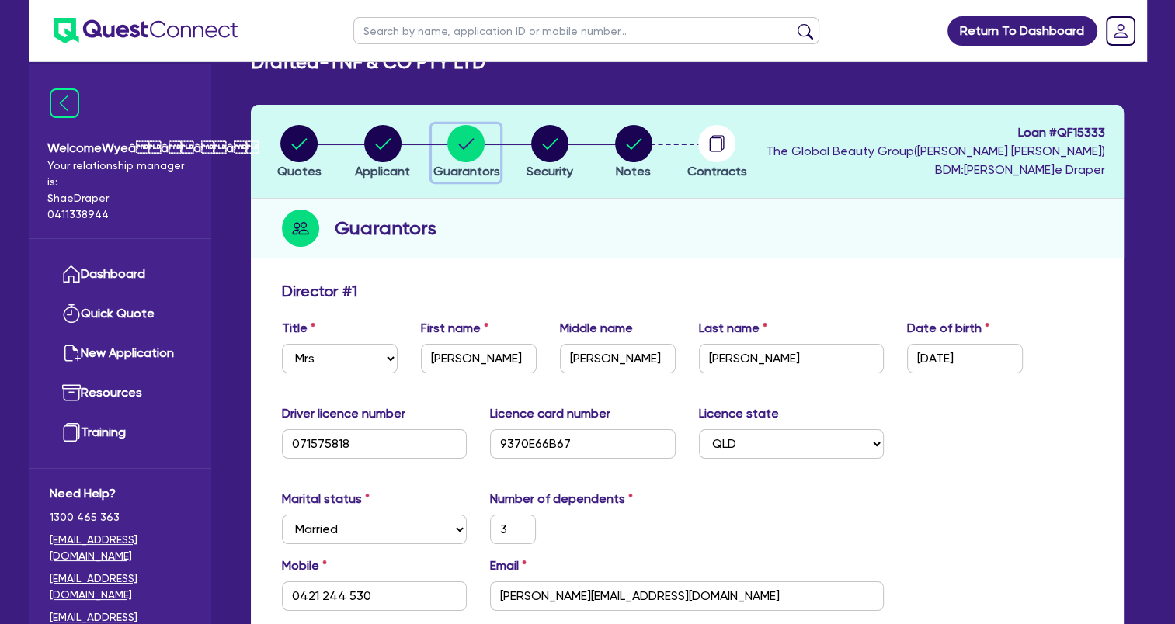
scroll to position [155, 0]
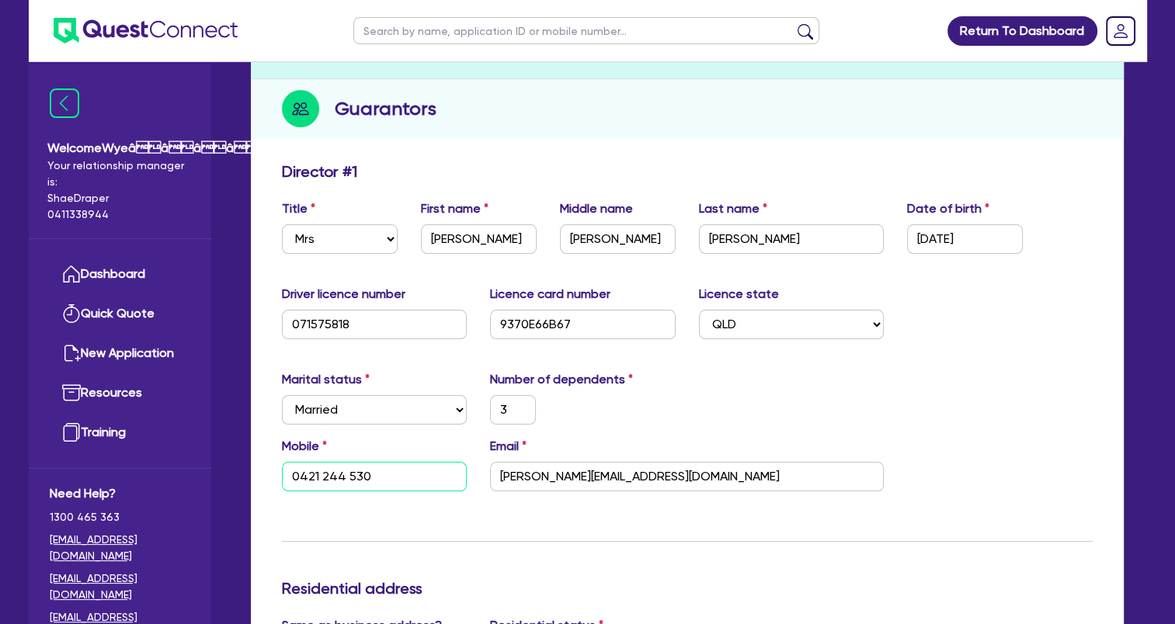
drag, startPoint x: 379, startPoint y: 477, endPoint x: 225, endPoint y: 453, distance: 155.6
